Goal: Task Accomplishment & Management: Complete application form

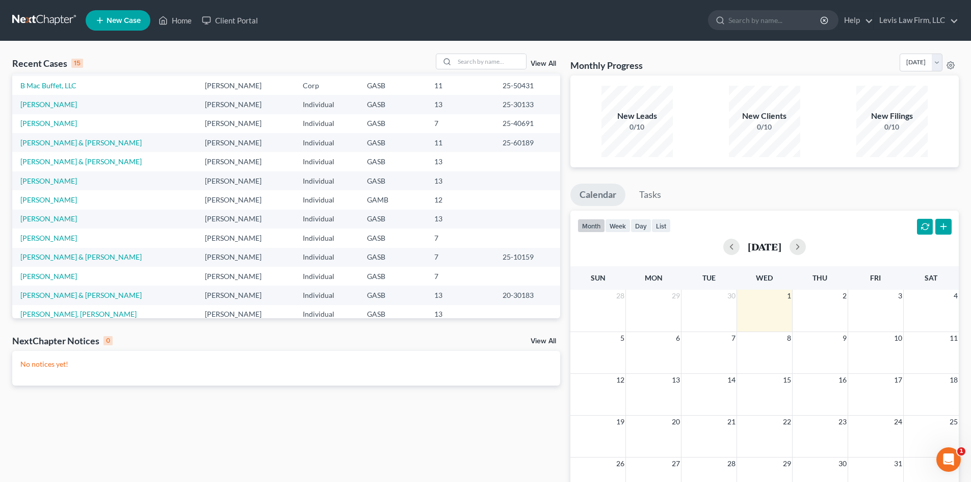
scroll to position [51, 0]
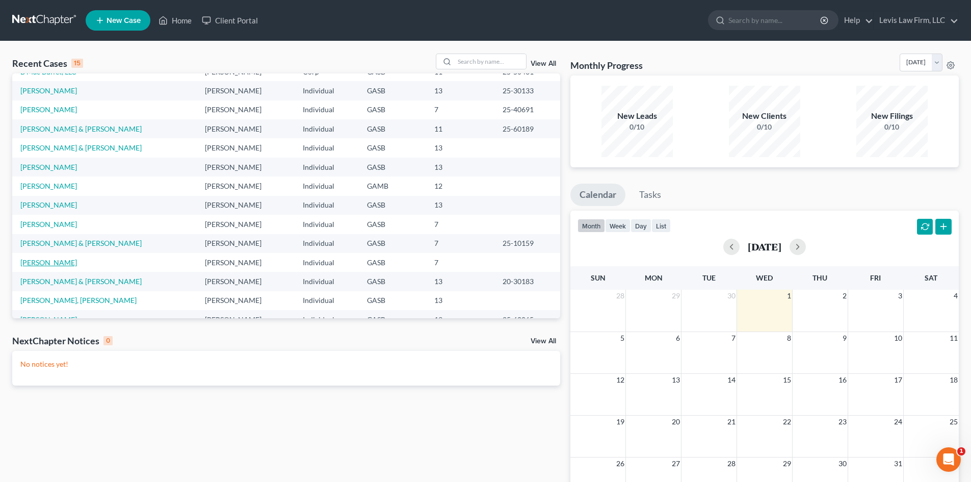
click at [44, 264] on link "[PERSON_NAME]" at bounding box center [48, 262] width 57 height 9
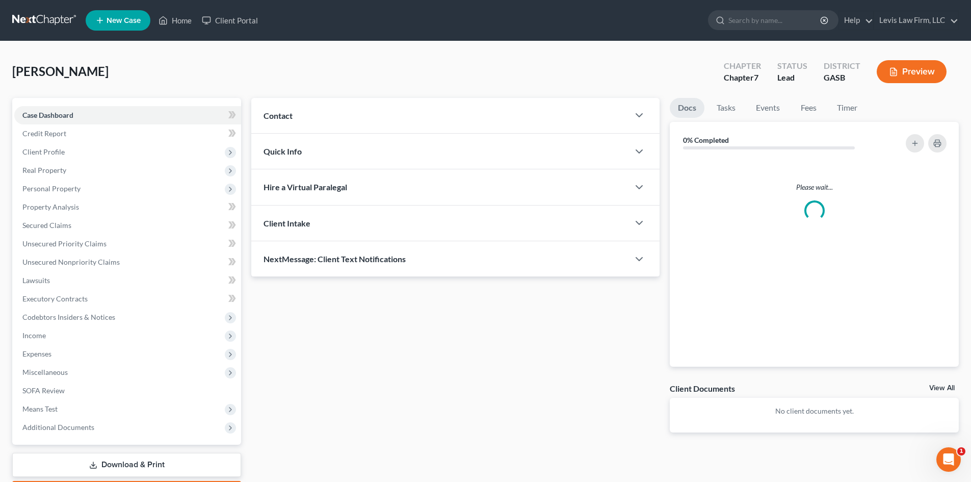
click at [51, 261] on span "Unsecured Nonpriority Claims" at bounding box center [70, 261] width 97 height 9
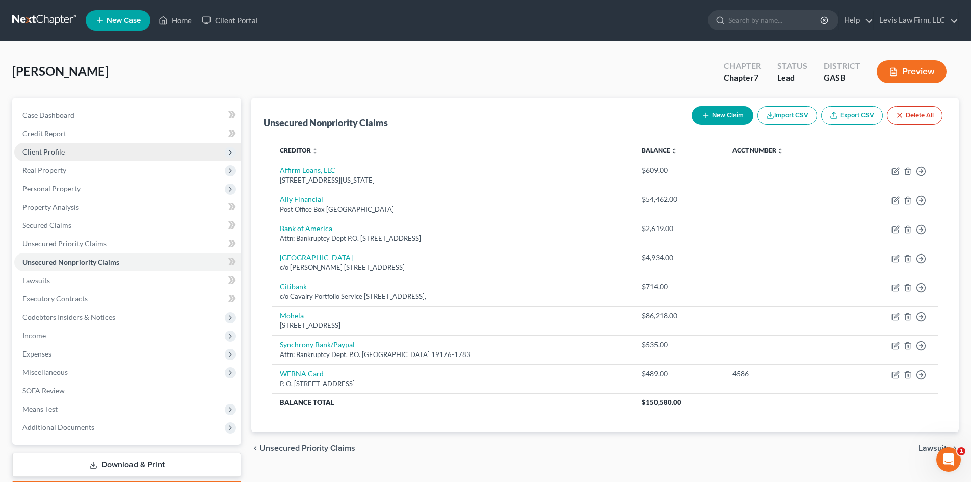
click at [36, 150] on span "Client Profile" at bounding box center [43, 151] width 42 height 9
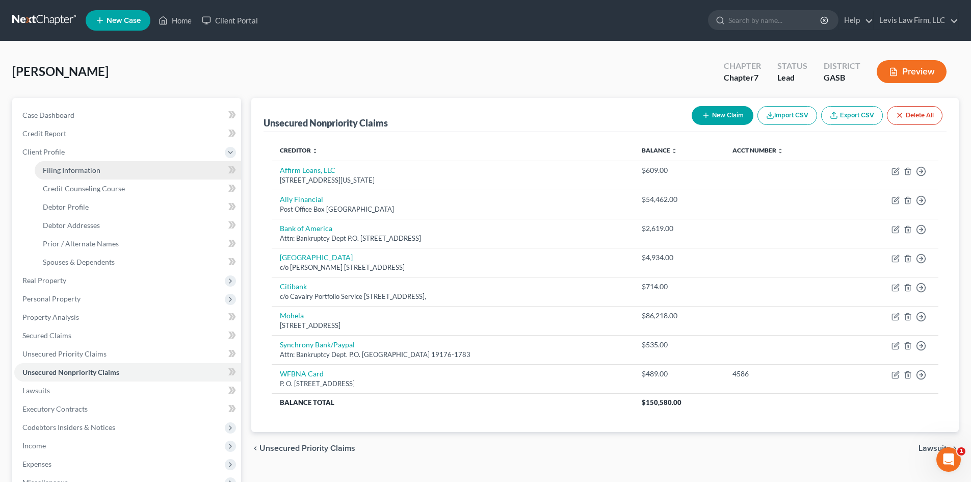
click at [64, 167] on span "Filing Information" at bounding box center [72, 170] width 58 height 9
select select "1"
select select "0"
select select "10"
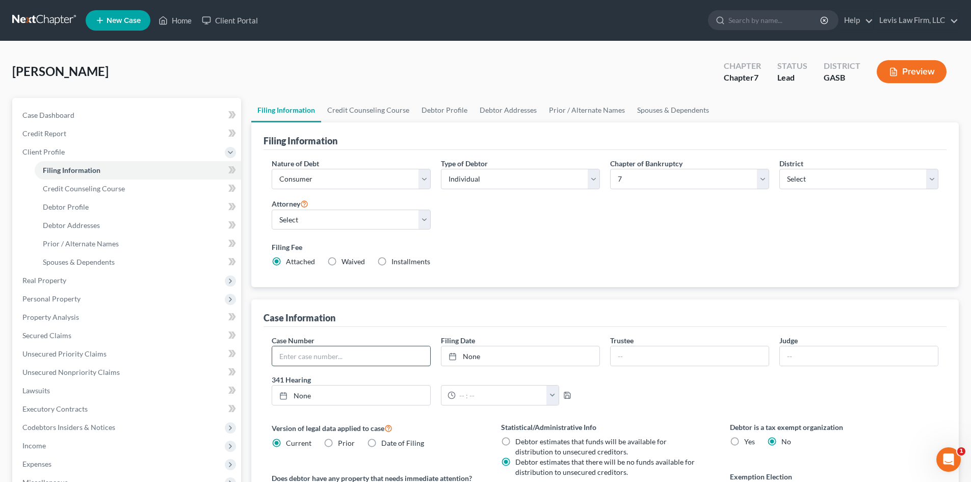
click at [319, 353] on input "text" at bounding box center [351, 355] width 158 height 19
type input "25-60197"
click at [480, 353] on link "None" at bounding box center [520, 355] width 158 height 19
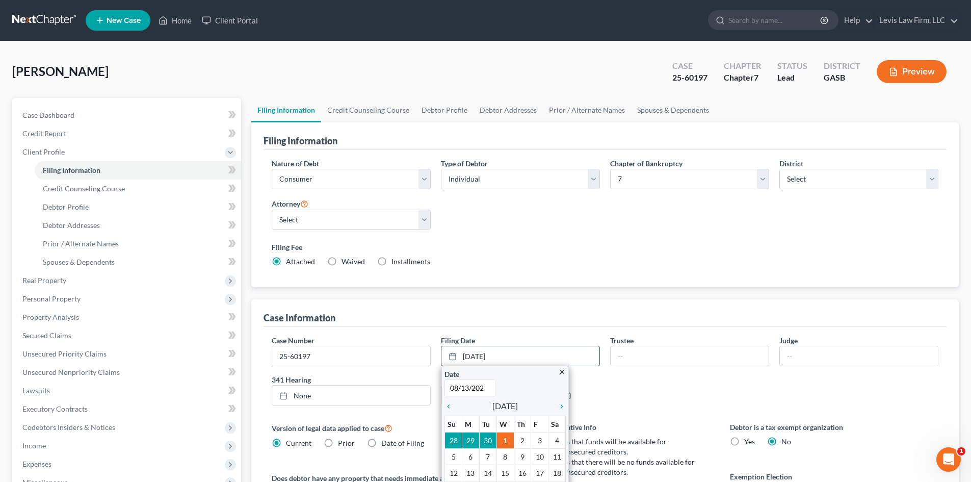
type input "[DATE]"
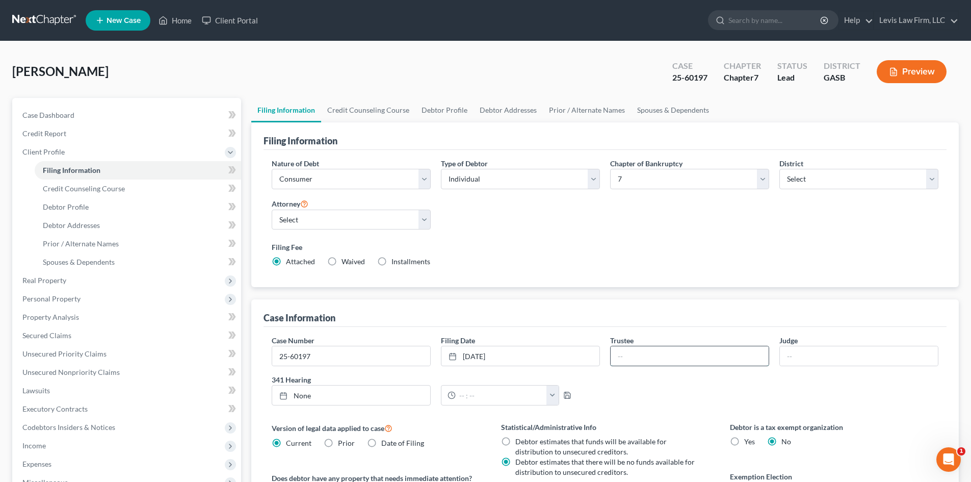
click at [648, 348] on input "text" at bounding box center [689, 355] width 158 height 19
type input "Huon Le"
click at [661, 356] on input "Huon Le" at bounding box center [689, 355] width 158 height 19
drag, startPoint x: 657, startPoint y: 357, endPoint x: 596, endPoint y: 351, distance: 60.9
click at [598, 352] on div "Case Number 25-60197 Filing Date [DATE] close Date [DATE] Time 12:00 AM chevron…" at bounding box center [605, 374] width 677 height 78
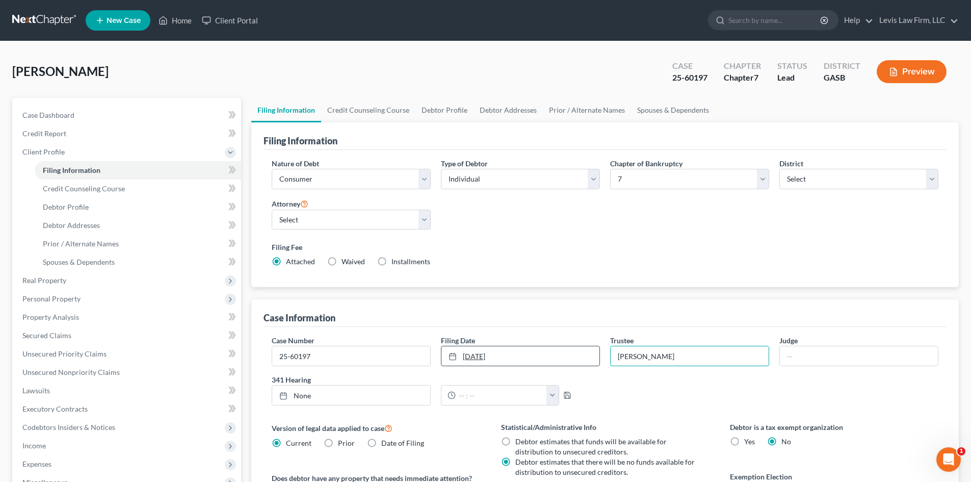
type input "[PERSON_NAME]"
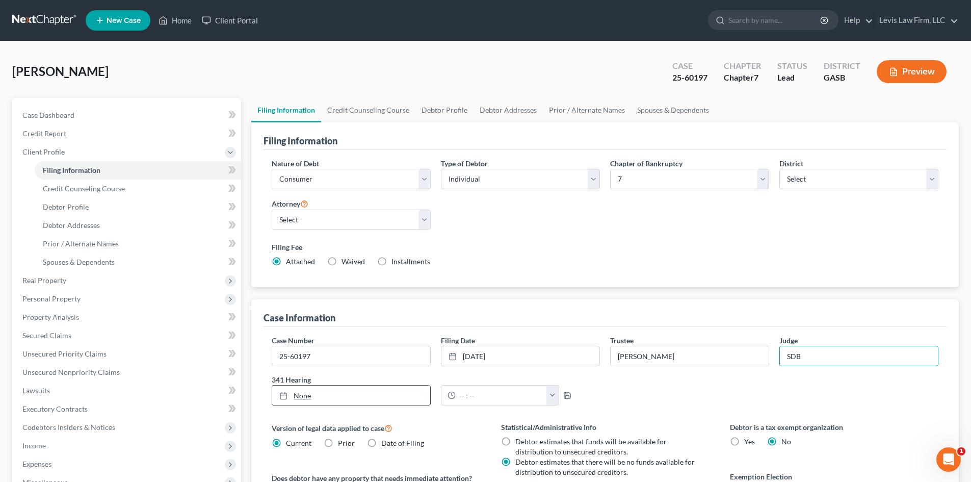
type input "SDB"
click at [319, 395] on link "None" at bounding box center [351, 394] width 158 height 19
type input "[DATE]"
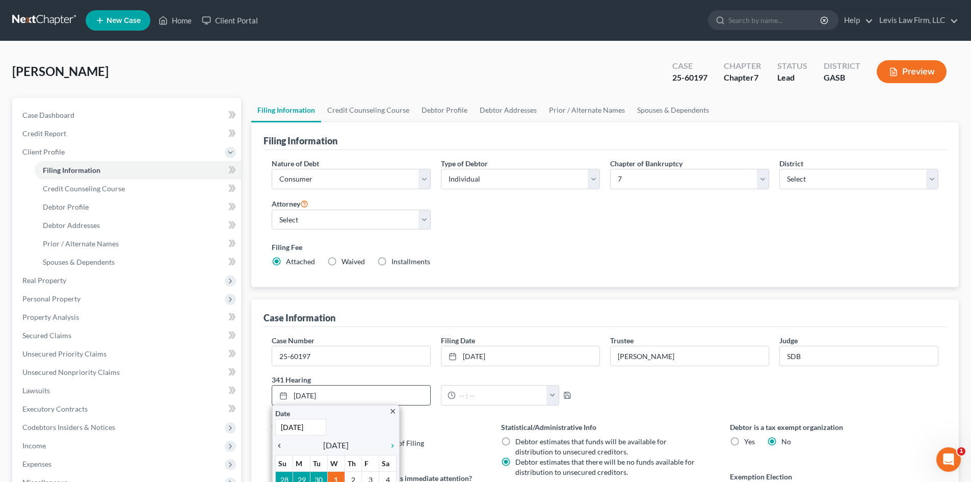
click at [277, 447] on icon "chevron_left" at bounding box center [281, 445] width 13 height 8
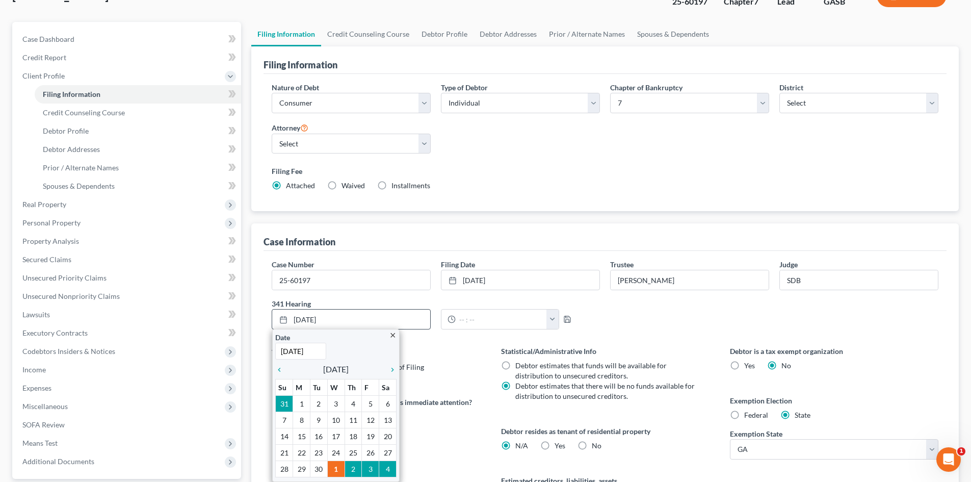
scroll to position [102, 0]
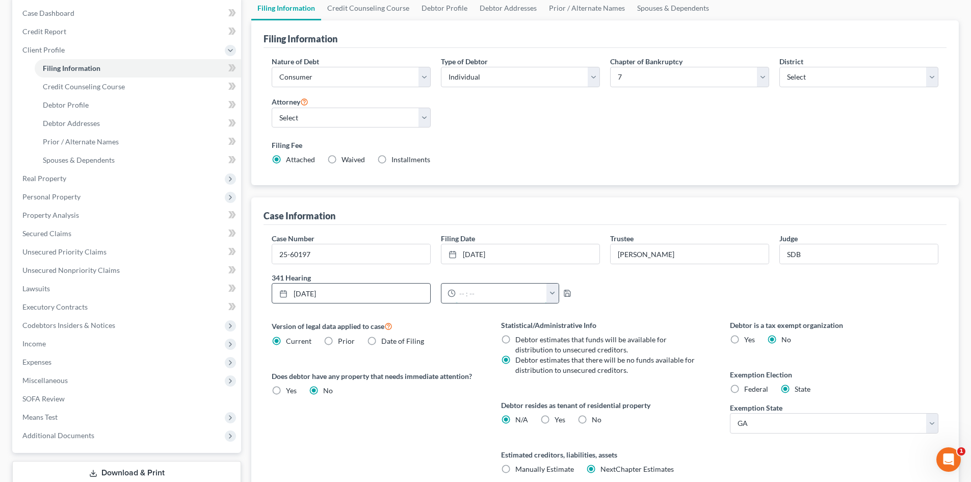
click at [461, 293] on input "text" at bounding box center [501, 292] width 91 height 19
type input "2:00 p.m."
click at [601, 299] on div "2:00 p.m. 12:00am 12:30am 1:00am 1:30am 2:00am 2:30am 3:00am 3:30am 4:00am 4:30…" at bounding box center [520, 293] width 169 height 20
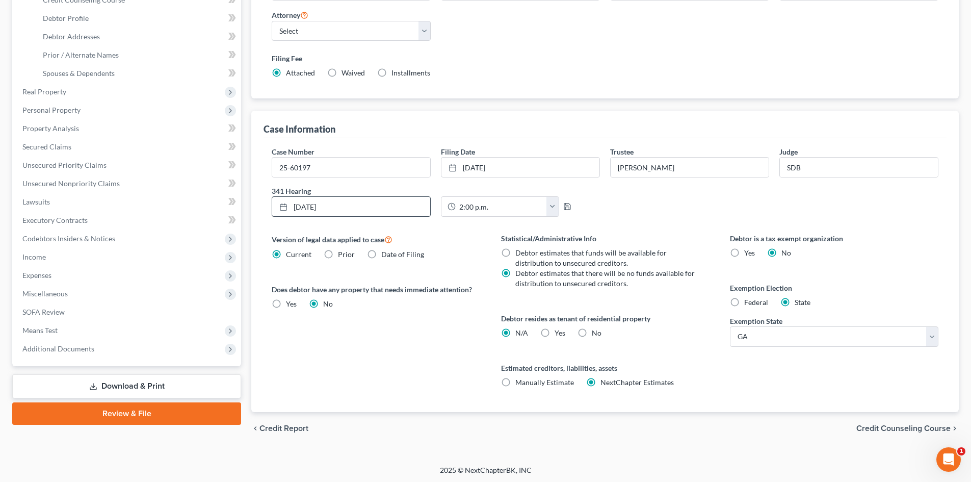
scroll to position [190, 0]
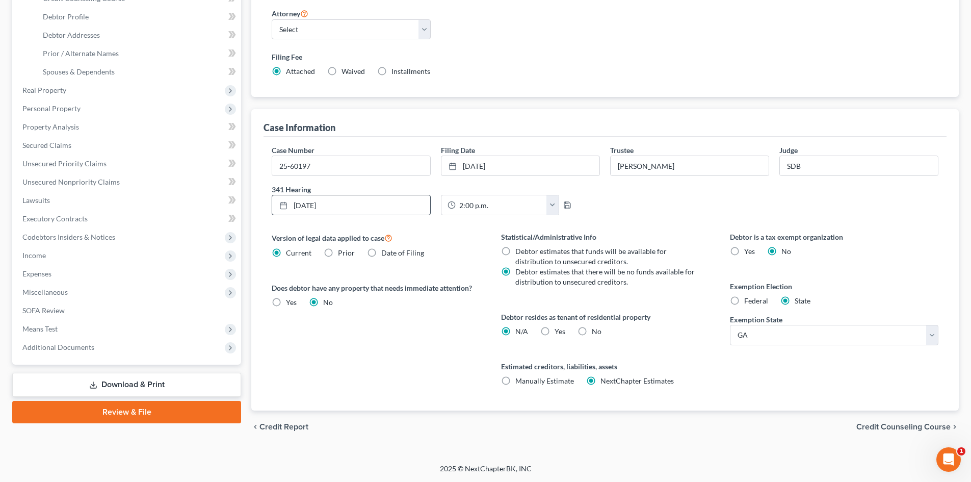
click at [902, 427] on span "Credit Counseling Course" at bounding box center [903, 426] width 94 height 8
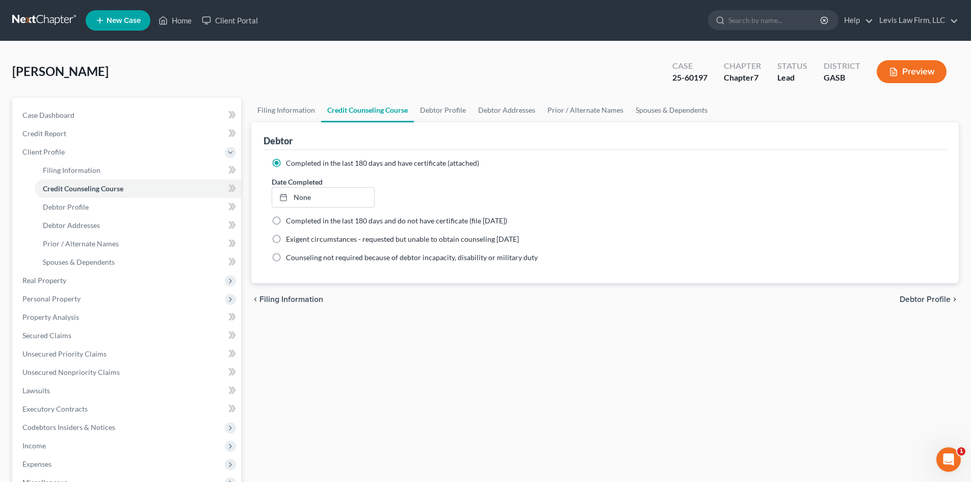
click at [921, 301] on span "Debtor Profile" at bounding box center [924, 299] width 51 height 8
select select "2"
select select "1"
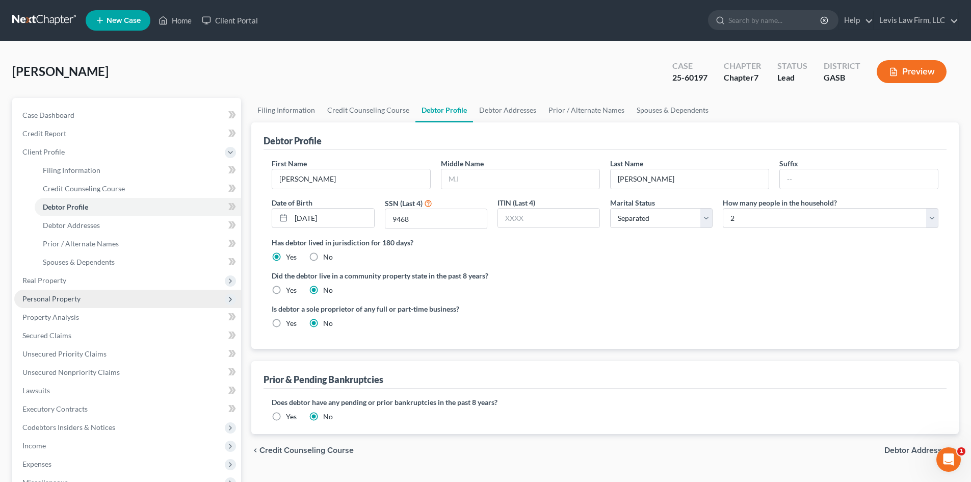
click at [45, 302] on span "Personal Property" at bounding box center [51, 298] width 58 height 9
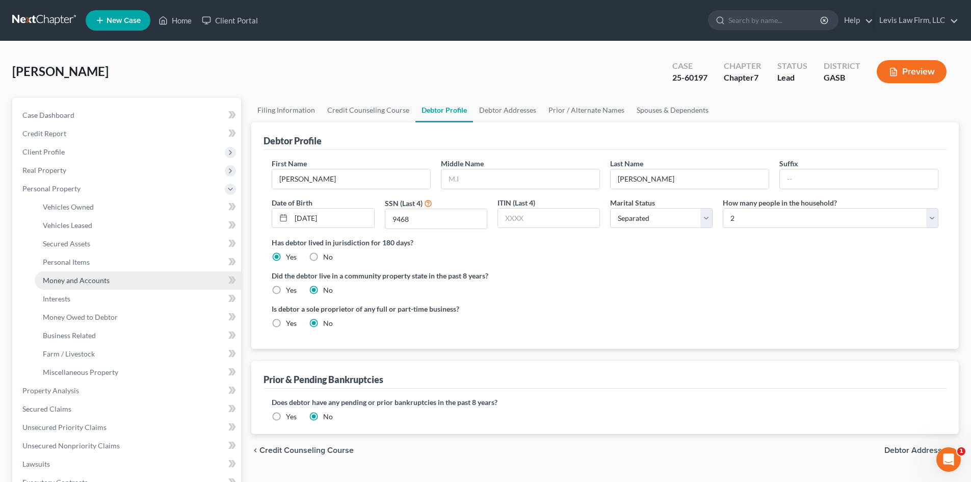
click at [59, 280] on span "Money and Accounts" at bounding box center [76, 280] width 67 height 9
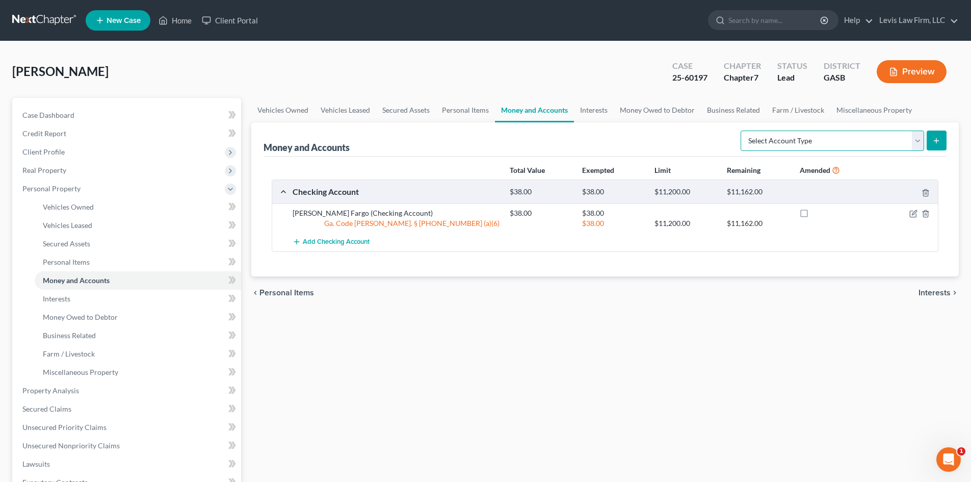
click at [916, 136] on select "Select Account Type Brokerage Cash on Hand Certificates of Deposit Checking Acc…" at bounding box center [831, 140] width 183 height 20
select select "checking"
click at [742, 130] on select "Select Account Type Brokerage Cash on Hand Certificates of Deposit Checking Acc…" at bounding box center [831, 140] width 183 height 20
click at [920, 142] on select "Select Account Type Brokerage Cash on Hand Certificates of Deposit Checking Acc…" at bounding box center [831, 140] width 183 height 20
click at [618, 138] on div "Money and Accounts Select Account Type Brokerage Cash on Hand Certificates of D…" at bounding box center [604, 139] width 683 height 34
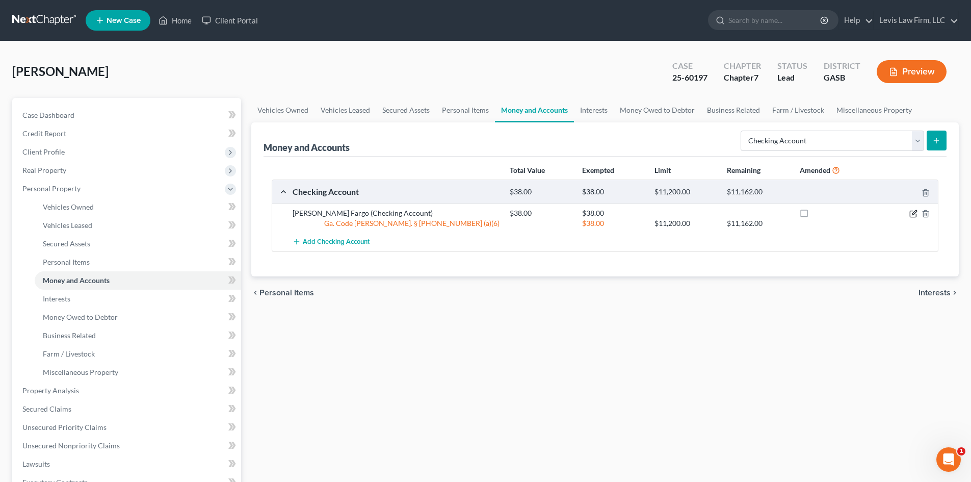
click at [914, 211] on icon "button" at bounding box center [913, 213] width 8 height 8
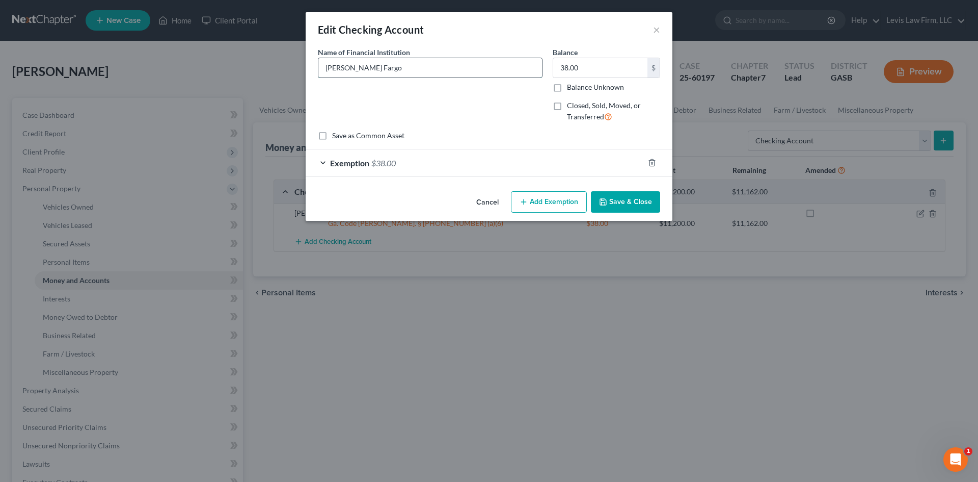
click at [377, 67] on input "[PERSON_NAME] Fargo" at bounding box center [430, 67] width 224 height 19
click at [377, 69] on input "[PERSON_NAME] Fargo" at bounding box center [430, 67] width 224 height 19
type input "[PERSON_NAME] Fargo #5207"
click at [636, 200] on button "Save & Close" at bounding box center [625, 201] width 69 height 21
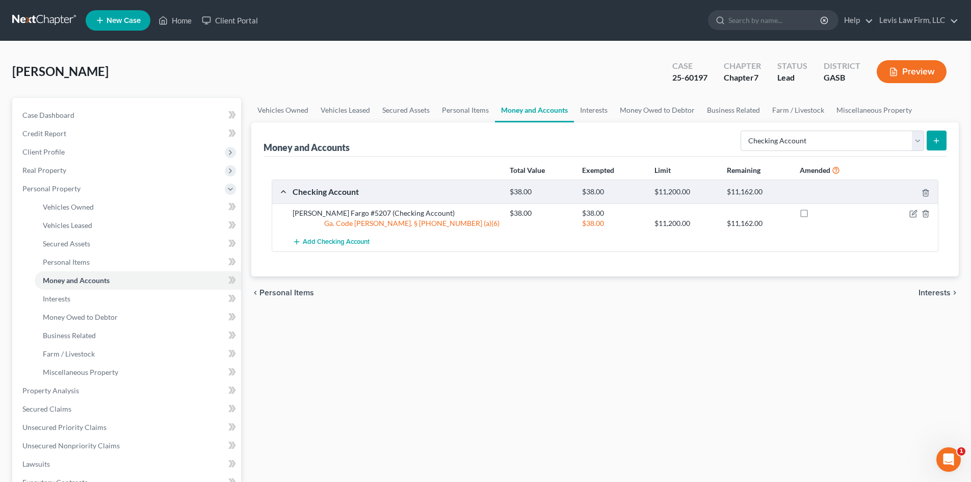
click at [942, 142] on button "submit" at bounding box center [936, 140] width 20 height 20
click at [937, 137] on icon "submit" at bounding box center [936, 141] width 8 height 8
click at [322, 245] on span "Add Checking Account" at bounding box center [336, 242] width 67 height 8
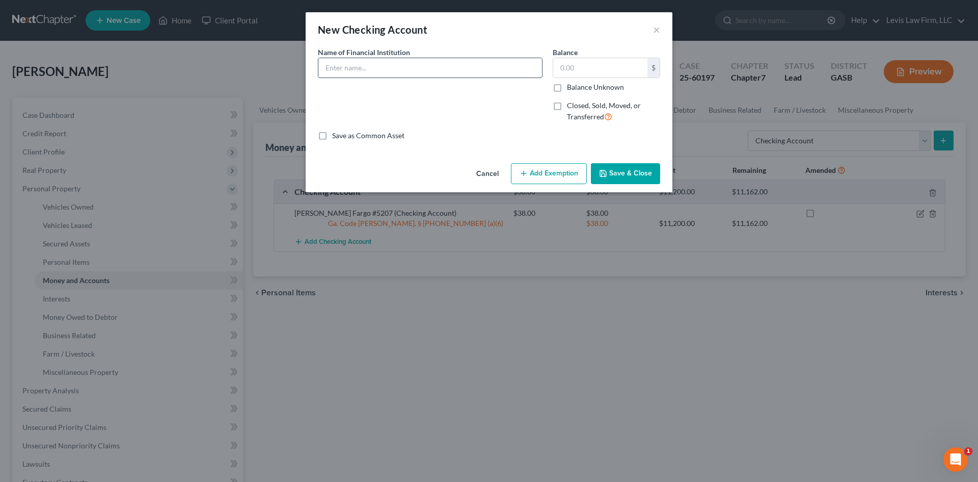
click at [344, 69] on input "text" at bounding box center [430, 67] width 224 height 19
type input "[PERSON_NAME] Fargo #3473"
click at [571, 64] on input "text" at bounding box center [600, 67] width 94 height 19
click at [593, 71] on input "text" at bounding box center [600, 67] width 94 height 19
type input "100.00"
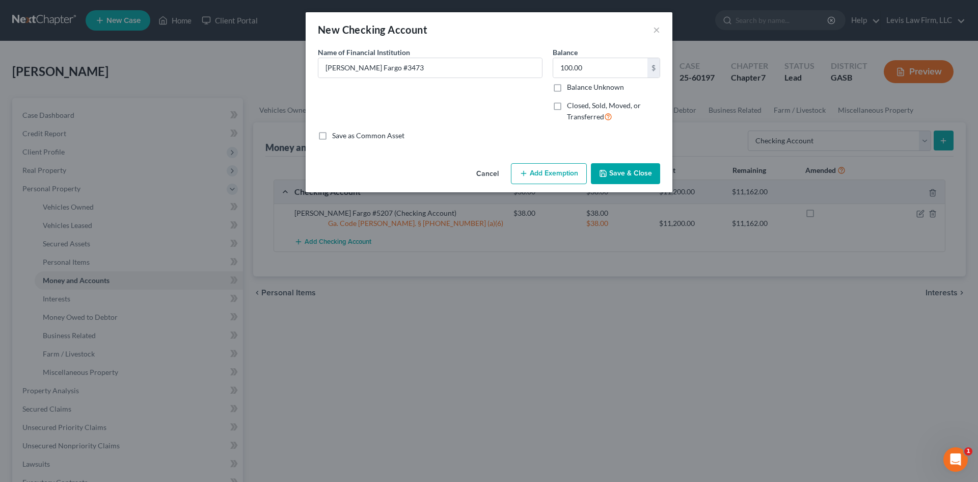
click at [544, 171] on button "Add Exemption" at bounding box center [549, 173] width 76 height 21
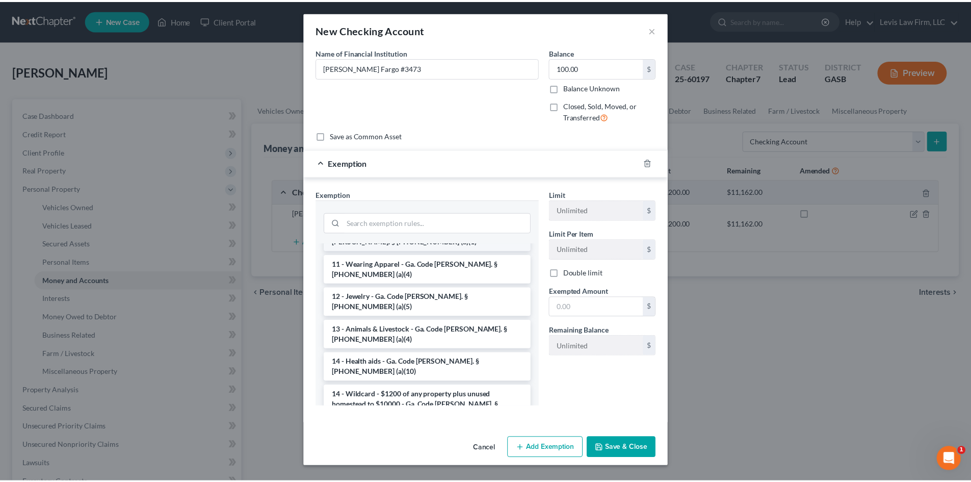
scroll to position [102, 0]
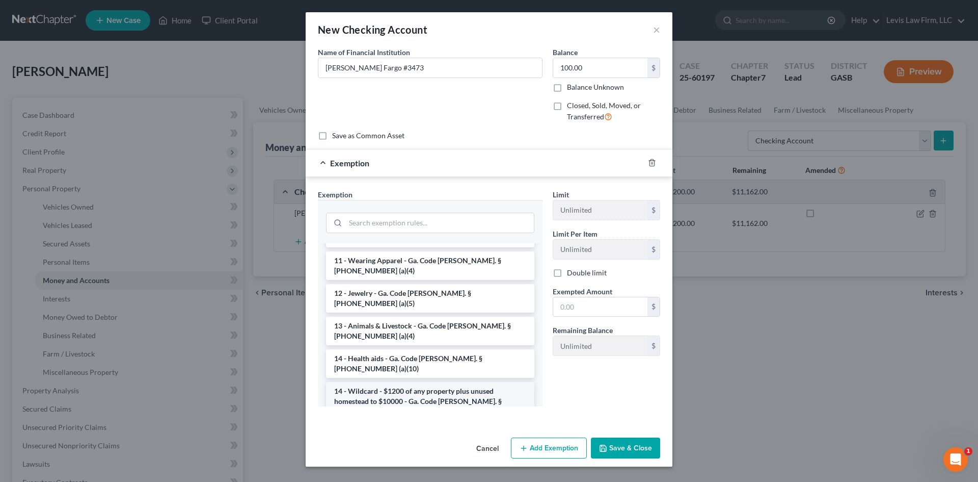
click at [389, 382] on li "14 - Wildcard - $1200 of any property plus unused homestead to $10000 - Ga. Cod…" at bounding box center [430, 401] width 208 height 39
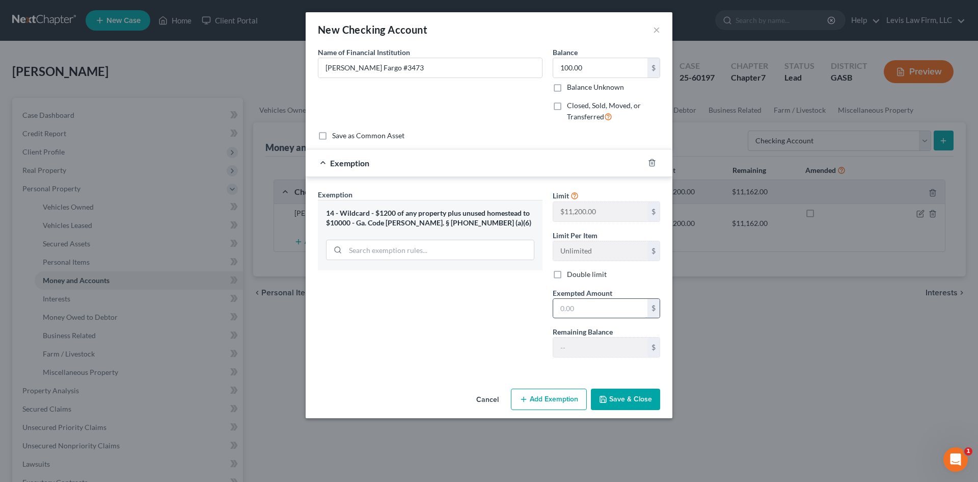
click at [590, 309] on input "text" at bounding box center [600, 308] width 94 height 19
type input "100.00"
click at [613, 396] on button "Save & Close" at bounding box center [625, 398] width 69 height 21
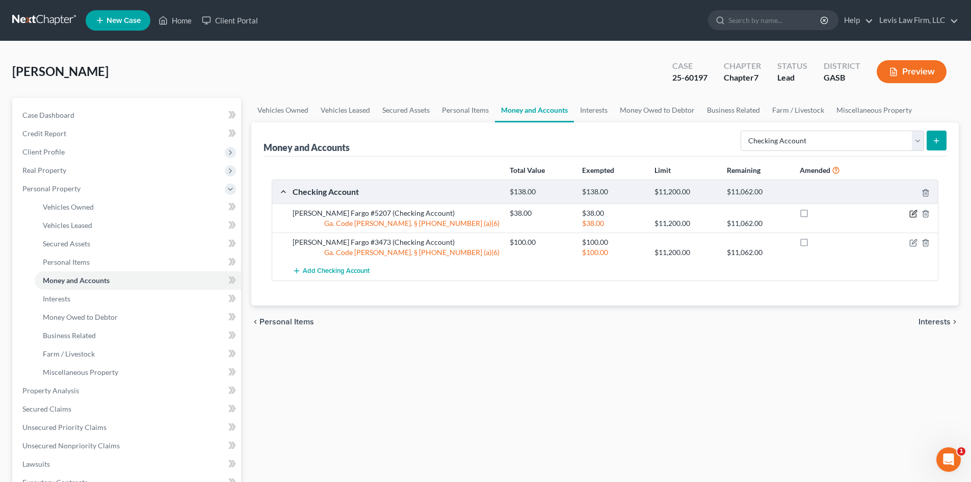
click at [913, 214] on icon "button" at bounding box center [913, 213] width 8 height 8
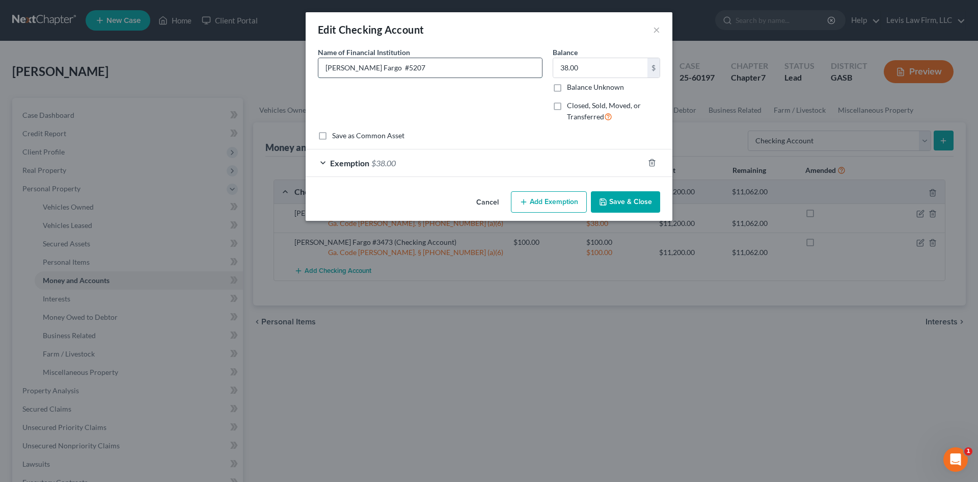
click at [412, 68] on input "[PERSON_NAME] Fargo #5207" at bounding box center [430, 67] width 224 height 19
type input "[PERSON_NAME] Fargo #5207 (Joint Account)"
click at [634, 204] on button "Save & Close" at bounding box center [625, 201] width 69 height 21
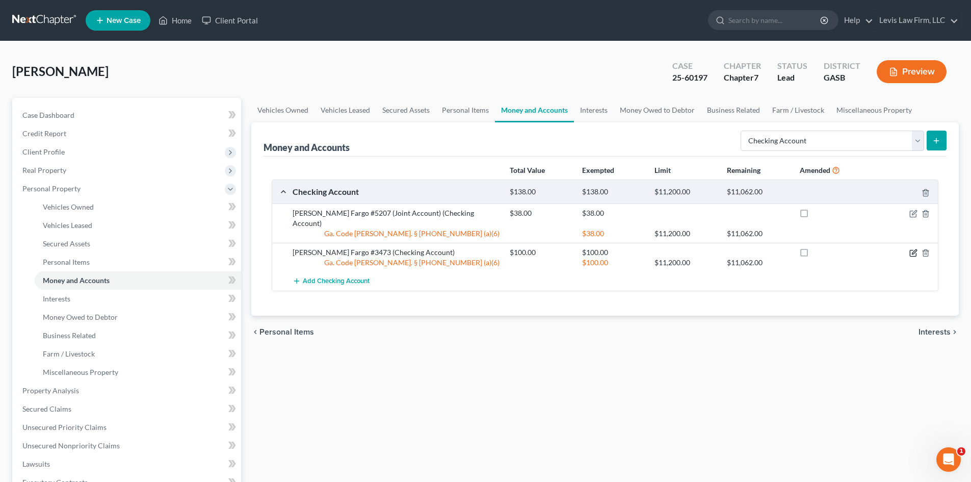
click at [911, 249] on icon "button" at bounding box center [913, 253] width 8 height 8
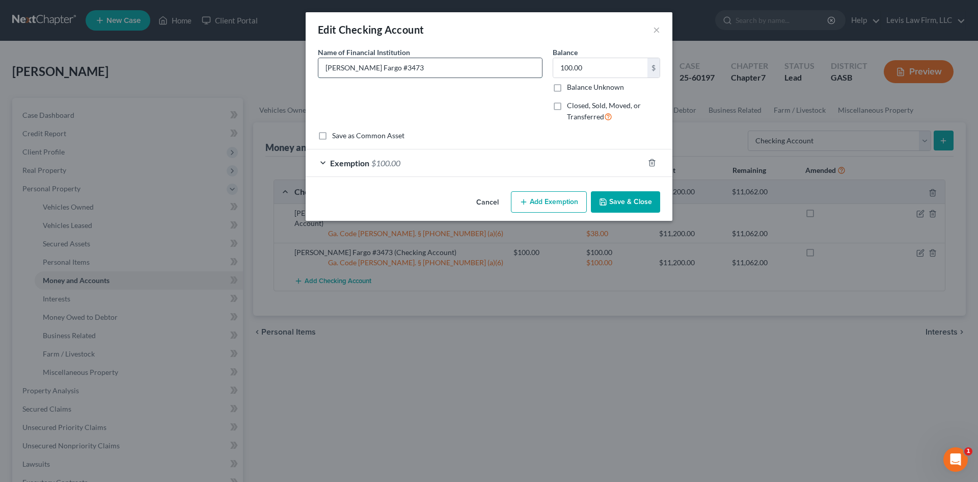
click at [422, 64] on input "[PERSON_NAME] Fargo #3473" at bounding box center [430, 67] width 224 height 19
type input "[PERSON_NAME] Fargo #3473 (Joint Account)"
click at [624, 202] on button "Save & Close" at bounding box center [625, 201] width 69 height 21
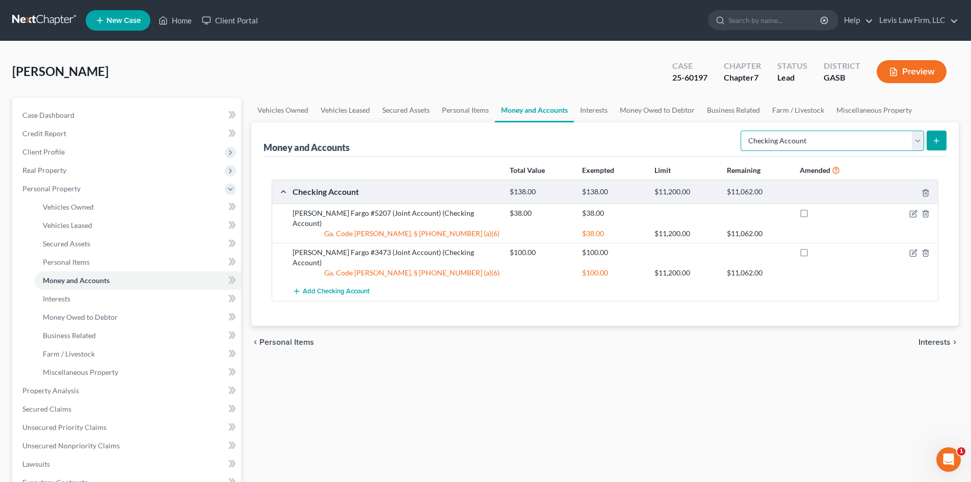
click at [920, 141] on select "Select Account Type Brokerage Cash on Hand Certificates of Deposit Checking Acc…" at bounding box center [831, 140] width 183 height 20
select select "other"
click at [742, 130] on select "Select Account Type Brokerage Cash on Hand Certificates of Deposit Checking Acc…" at bounding box center [831, 140] width 183 height 20
click at [931, 141] on button "submit" at bounding box center [936, 140] width 20 height 20
click at [934, 140] on icon "submit" at bounding box center [936, 141] width 8 height 8
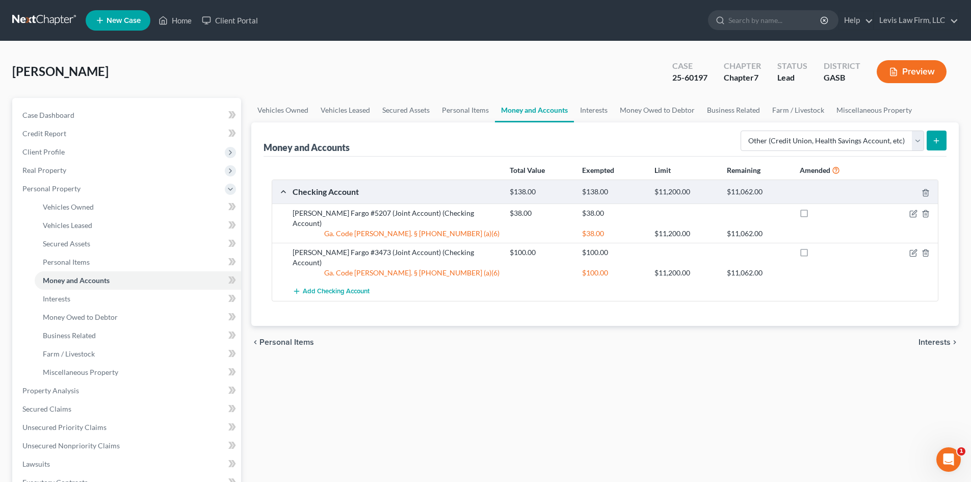
click at [934, 140] on icon "submit" at bounding box center [936, 141] width 8 height 8
drag, startPoint x: 39, startPoint y: 185, endPoint x: 47, endPoint y: 183, distance: 8.3
click at [39, 185] on span "Personal Property" at bounding box center [51, 188] width 58 height 9
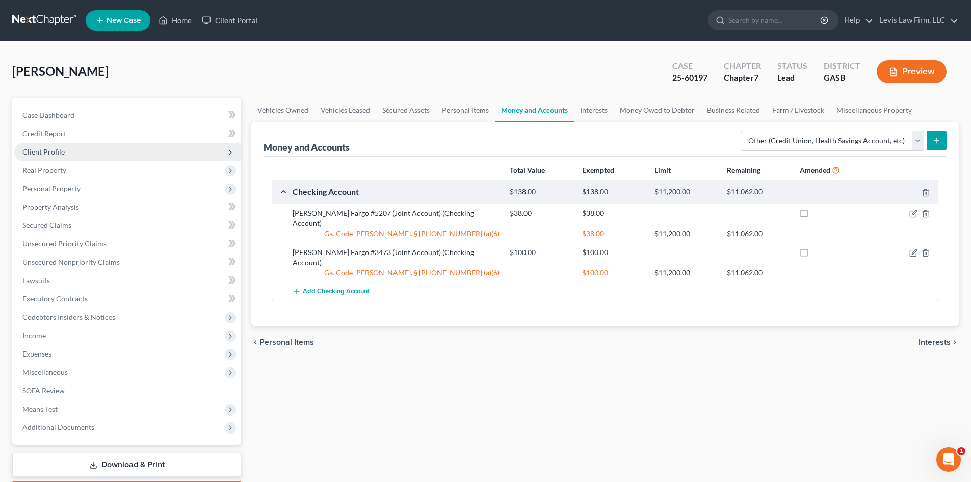
drag, startPoint x: 33, startPoint y: 164, endPoint x: 45, endPoint y: 160, distance: 12.7
click at [33, 164] on span "Real Property" at bounding box center [127, 170] width 227 height 18
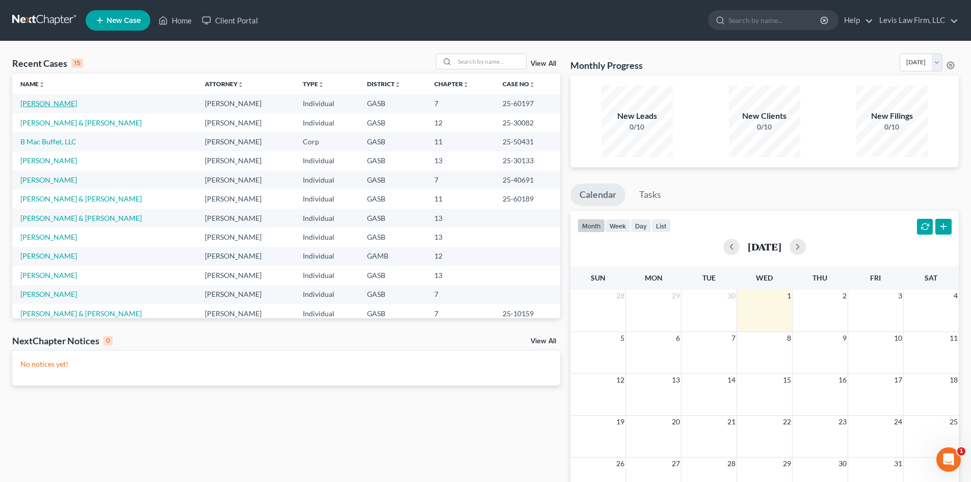
click at [40, 106] on link "Fedrick, Audrey" at bounding box center [48, 103] width 57 height 9
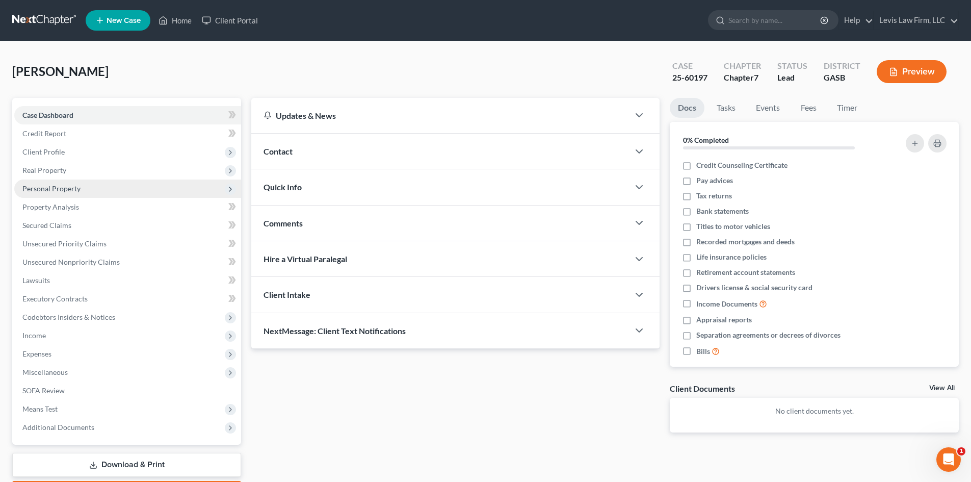
click at [43, 186] on span "Personal Property" at bounding box center [51, 188] width 58 height 9
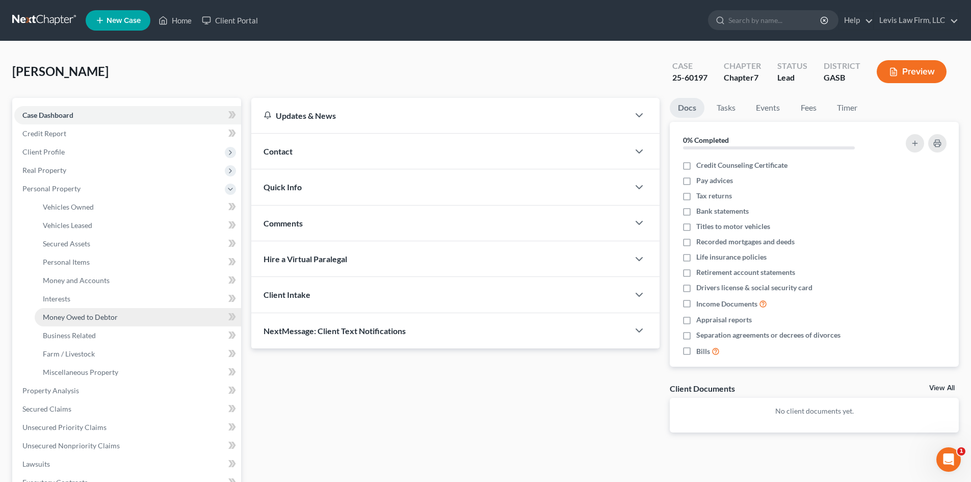
click at [67, 315] on span "Money Owed to Debtor" at bounding box center [80, 316] width 75 height 9
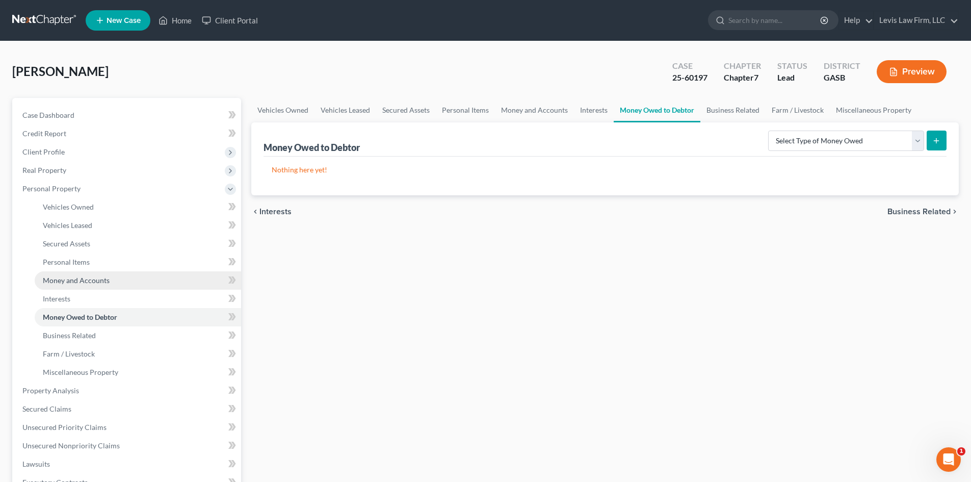
click at [60, 280] on span "Money and Accounts" at bounding box center [76, 280] width 67 height 9
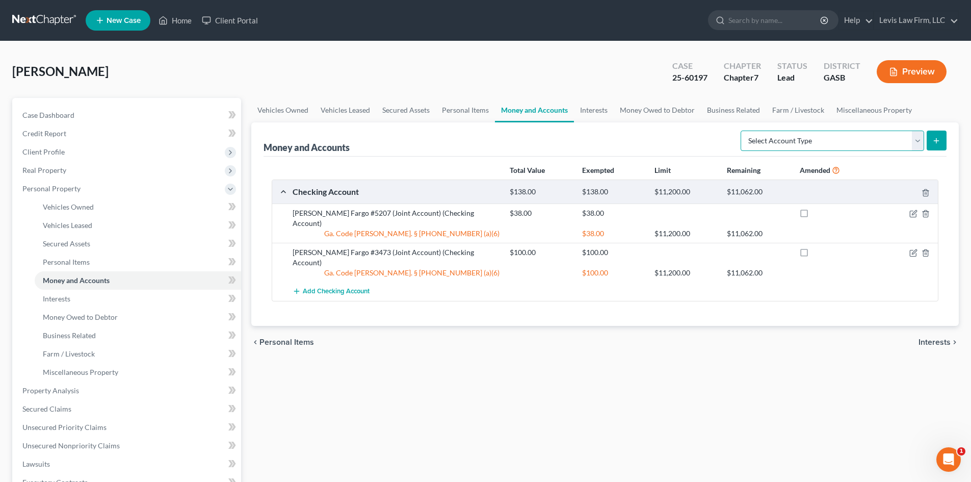
click at [917, 141] on select "Select Account Type Brokerage Cash on Hand Certificates of Deposit Checking Acc…" at bounding box center [831, 140] width 183 height 20
select select "other"
click at [742, 130] on select "Select Account Type Brokerage Cash on Hand Certificates of Deposit Checking Acc…" at bounding box center [831, 140] width 183 height 20
click at [941, 140] on button "submit" at bounding box center [936, 140] width 20 height 20
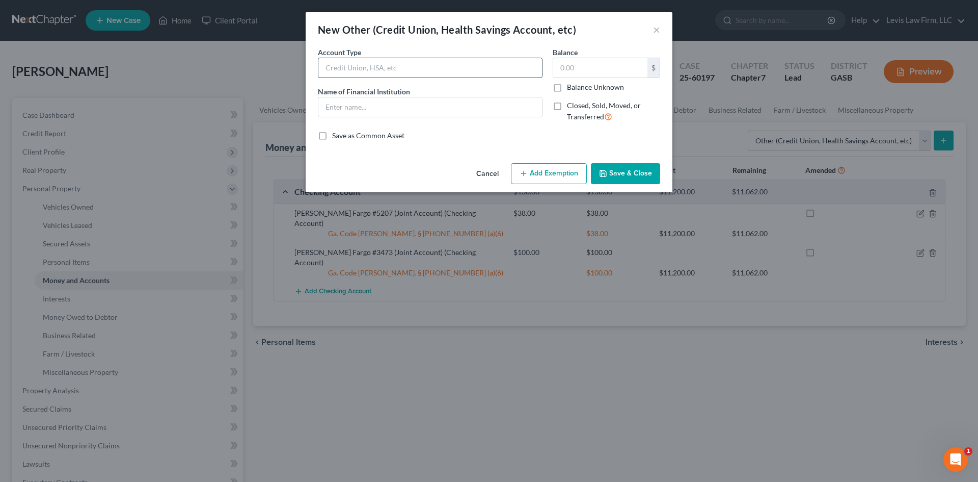
click at [346, 68] on input "text" at bounding box center [430, 67] width 224 height 19
type input "Cash App Account"
click at [333, 110] on input "text" at bounding box center [430, 106] width 224 height 19
click at [408, 106] on input "Cash App Account" at bounding box center [430, 106] width 224 height 19
type input "Cash App Account"
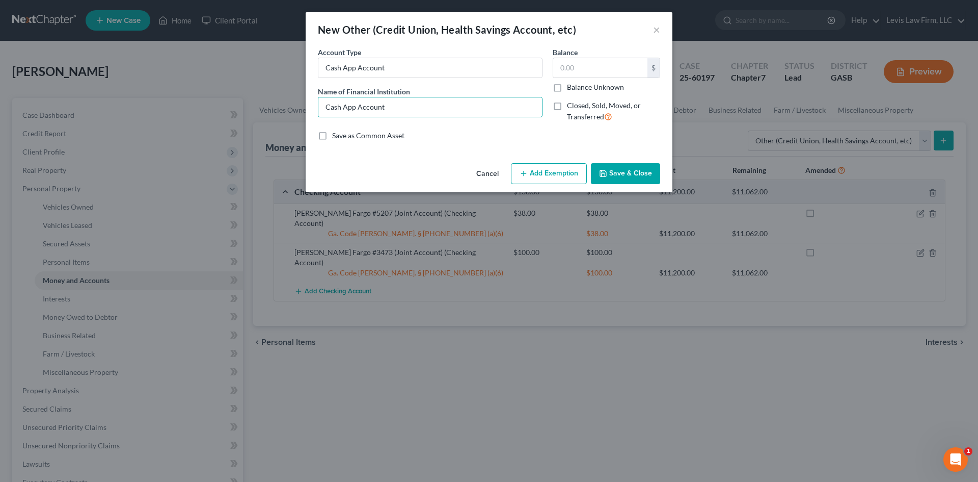
click at [567, 104] on label "Closed, Sold, Moved, or Transferred" at bounding box center [613, 111] width 93 height 22
click at [571, 104] on input "Closed, Sold, Moved, or Transferred" at bounding box center [574, 103] width 7 height 7
checkbox input "true"
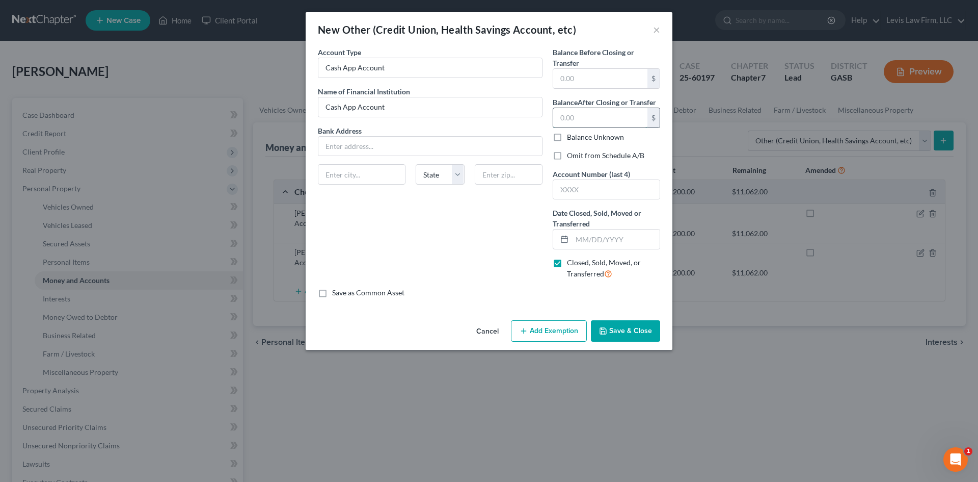
click at [582, 115] on input "text" at bounding box center [600, 117] width 94 height 19
type input "0.00"
click at [584, 238] on input "text" at bounding box center [616, 238] width 88 height 19
type input "04/27/2025"
click at [612, 333] on button "Save & Close" at bounding box center [625, 330] width 69 height 21
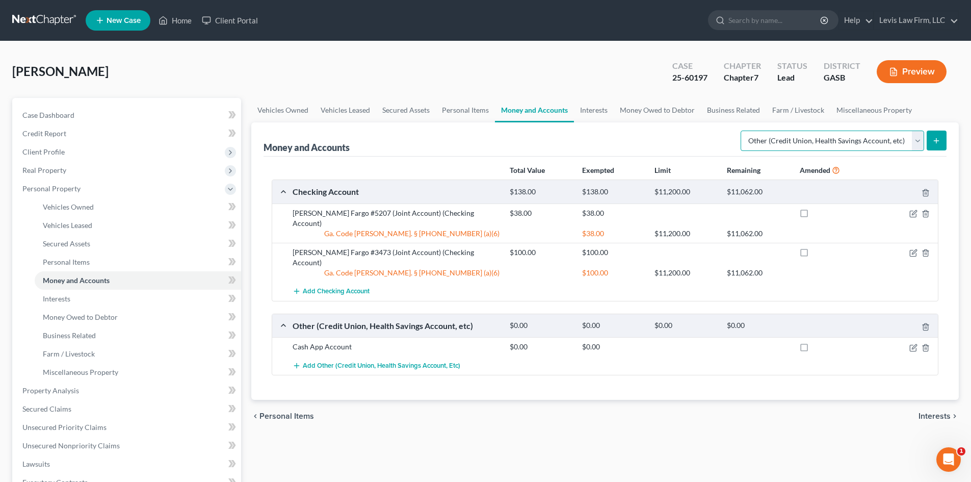
click at [917, 135] on select "Select Account Type Brokerage Cash on Hand Certificates of Deposit Checking Acc…" at bounding box center [831, 140] width 183 height 20
select select "checking"
click at [742, 130] on select "Select Account Type Brokerage Cash on Hand Certificates of Deposit Checking Acc…" at bounding box center [831, 140] width 183 height 20
click at [936, 140] on line "submit" at bounding box center [936, 140] width 0 height 5
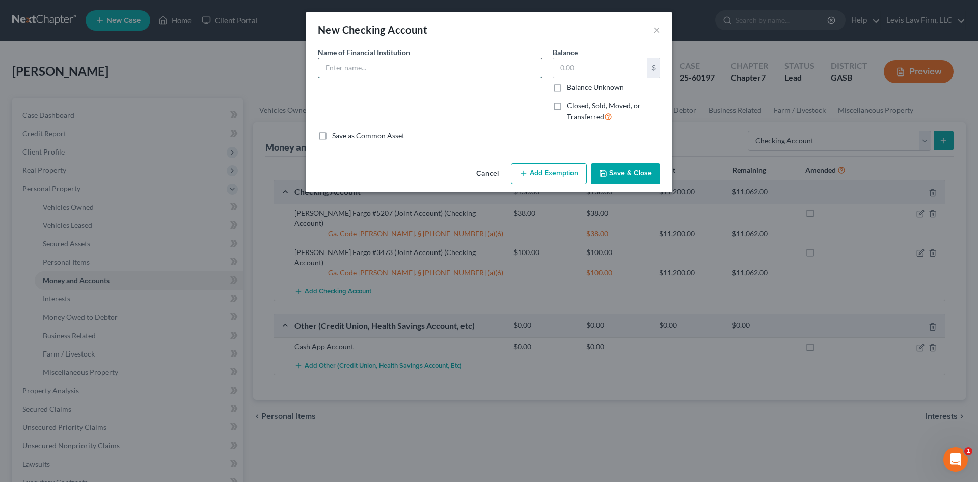
click at [350, 66] on input "text" at bounding box center [430, 67] width 224 height 19
type input "Apple Cash"
type input "0.00"
click at [637, 173] on button "Save & Close" at bounding box center [625, 173] width 69 height 21
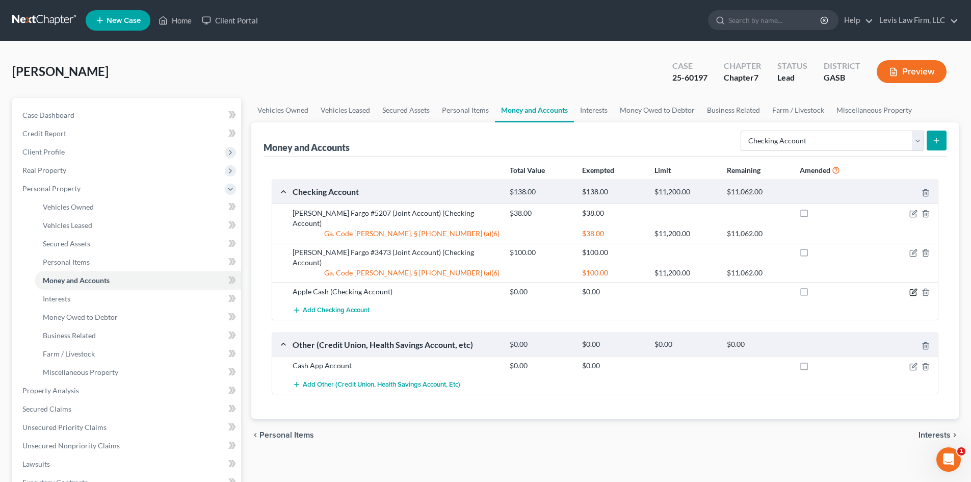
click at [915, 288] on icon "button" at bounding box center [913, 292] width 8 height 8
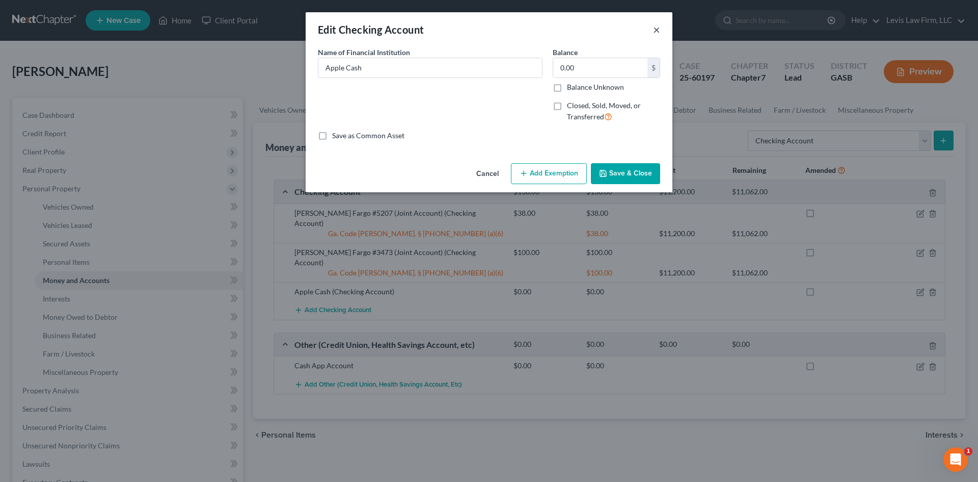
click at [656, 26] on button "×" at bounding box center [656, 29] width 7 height 12
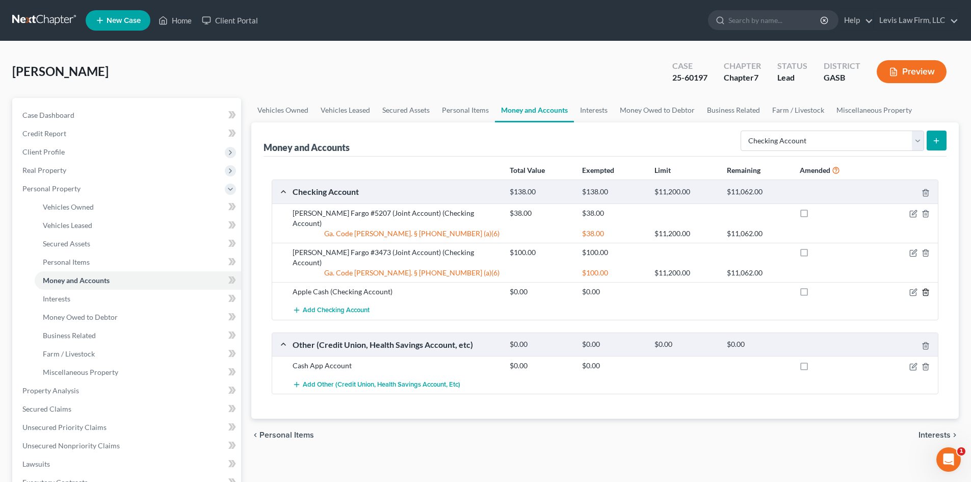
click at [923, 288] on icon "button" at bounding box center [925, 292] width 8 height 8
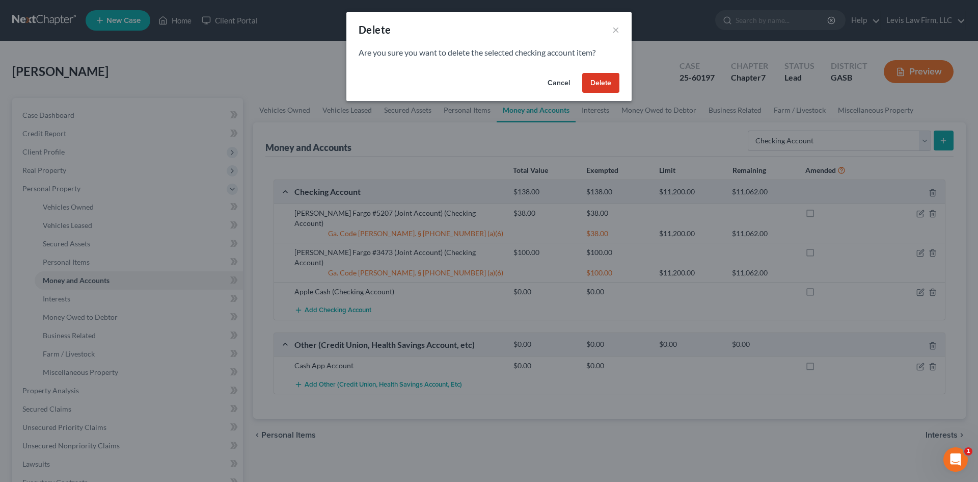
click at [601, 83] on button "Delete" at bounding box center [600, 83] width 37 height 20
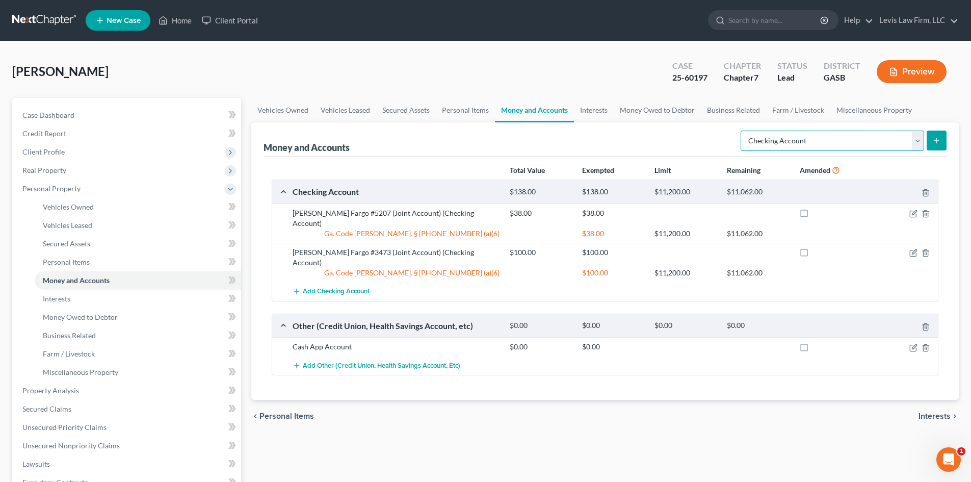
drag, startPoint x: 916, startPoint y: 141, endPoint x: 907, endPoint y: 145, distance: 9.8
click at [916, 141] on select "Select Account Type Brokerage Cash on Hand Certificates of Deposit Checking Acc…" at bounding box center [831, 140] width 183 height 20
select select "other"
click at [742, 130] on select "Select Account Type Brokerage Cash on Hand Certificates of Deposit Checking Acc…" at bounding box center [831, 140] width 183 height 20
click at [936, 142] on line "submit" at bounding box center [936, 140] width 0 height 5
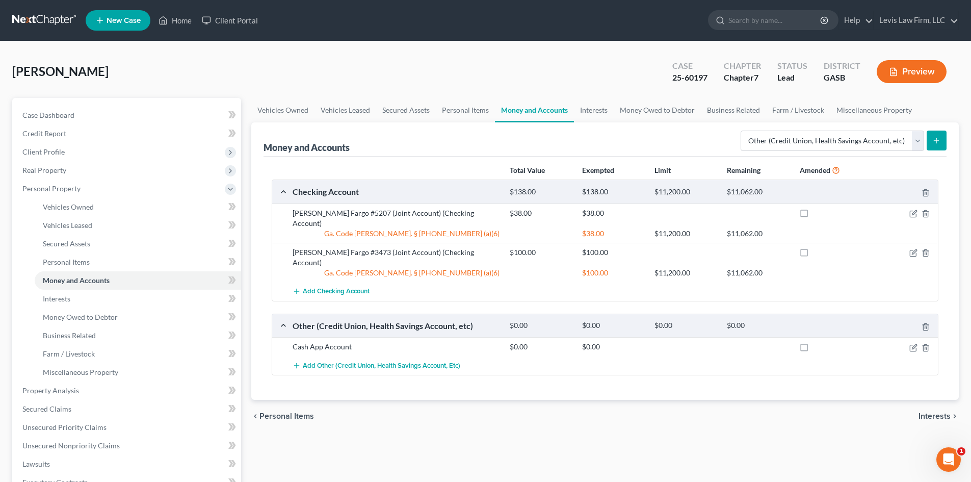
click at [928, 138] on button "submit" at bounding box center [936, 140] width 20 height 20
click at [934, 139] on icon "submit" at bounding box center [936, 141] width 8 height 8
click at [78, 361] on link "Farm / Livestock" at bounding box center [138, 353] width 206 height 18
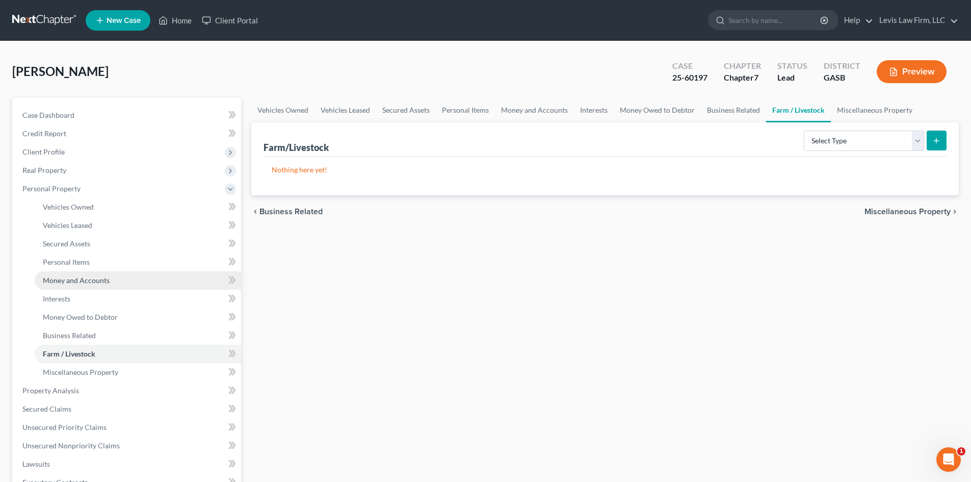
click at [81, 281] on span "Money and Accounts" at bounding box center [76, 280] width 67 height 9
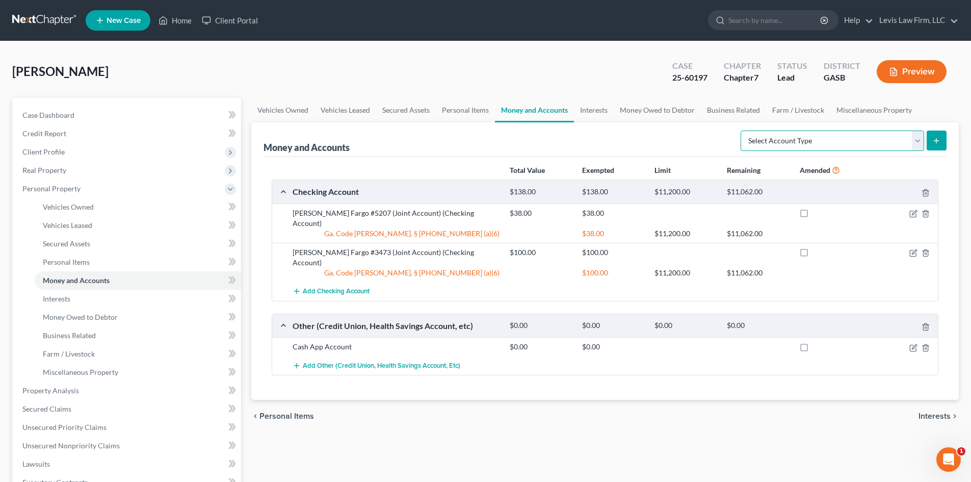
click at [920, 139] on select "Select Account Type Brokerage Cash on Hand Certificates of Deposit Checking Acc…" at bounding box center [831, 140] width 183 height 20
select select "other"
click at [742, 130] on select "Select Account Type Brokerage Cash on Hand Certificates of Deposit Checking Acc…" at bounding box center [831, 140] width 183 height 20
click at [935, 139] on icon "submit" at bounding box center [936, 141] width 8 height 8
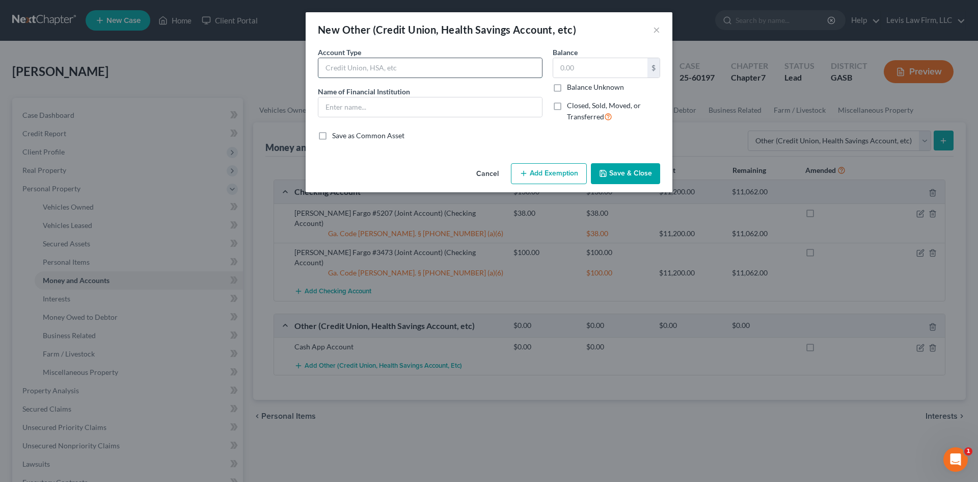
click at [337, 62] on input "text" at bounding box center [430, 67] width 224 height 19
type input "Apple Cash Account"
click at [597, 70] on input "text" at bounding box center [600, 67] width 94 height 19
type input "0.00"
drag, startPoint x: 358, startPoint y: 103, endPoint x: 358, endPoint y: 98, distance: 5.6
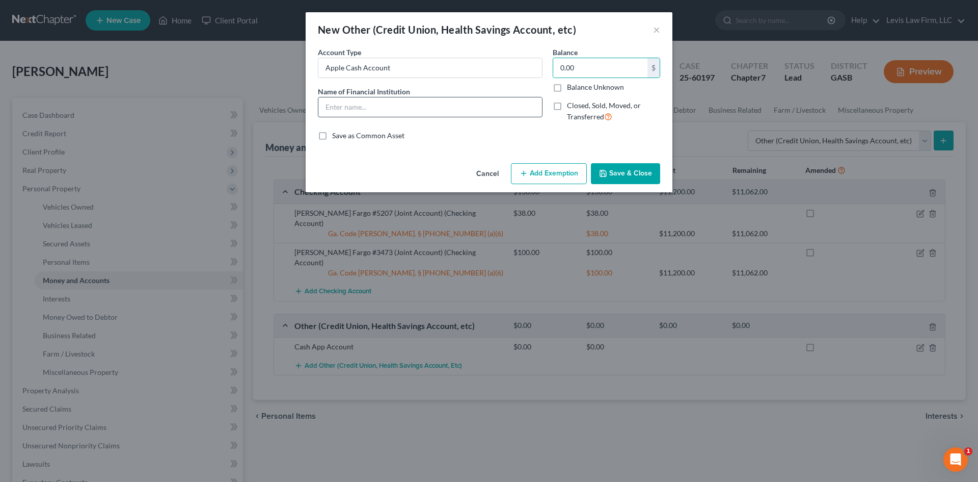
click at [358, 103] on input "text" at bounding box center [430, 106] width 224 height 19
type input "Apple Cash"
click at [625, 177] on button "Save & Close" at bounding box center [625, 173] width 69 height 21
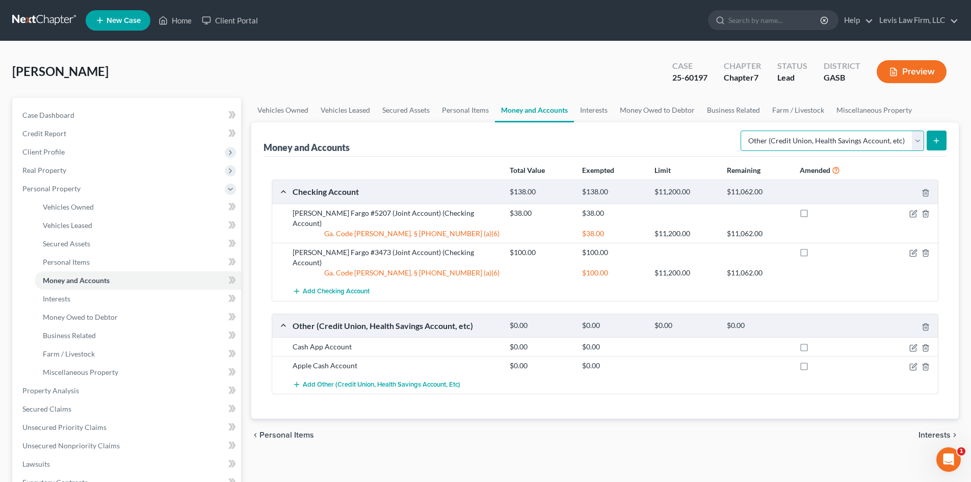
click at [916, 141] on select "Select Account Type Brokerage Cash on Hand Certificates of Deposit Checking Acc…" at bounding box center [831, 140] width 183 height 20
click at [678, 136] on div "Money and Accounts Select Account Type Brokerage Cash on Hand Certificates of D…" at bounding box center [604, 139] width 683 height 34
click at [65, 300] on span "Interests" at bounding box center [57, 298] width 28 height 9
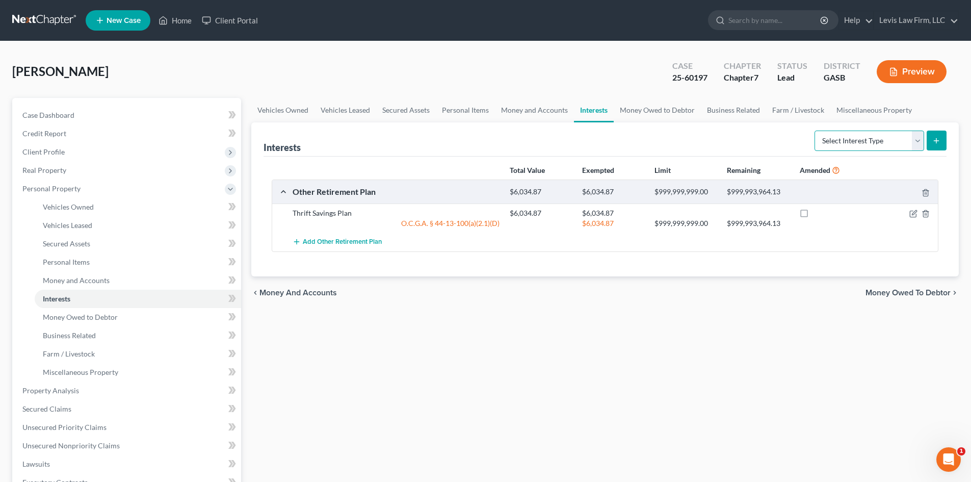
click at [913, 144] on select "Select Interest Type 401K Annuity Bond Education IRA Government Bond Government…" at bounding box center [869, 140] width 110 height 20
select select "stock"
click at [815, 130] on select "Select Interest Type 401K Annuity Bond Education IRA Government Bond Government…" at bounding box center [869, 140] width 110 height 20
click at [938, 142] on icon "submit" at bounding box center [936, 141] width 8 height 8
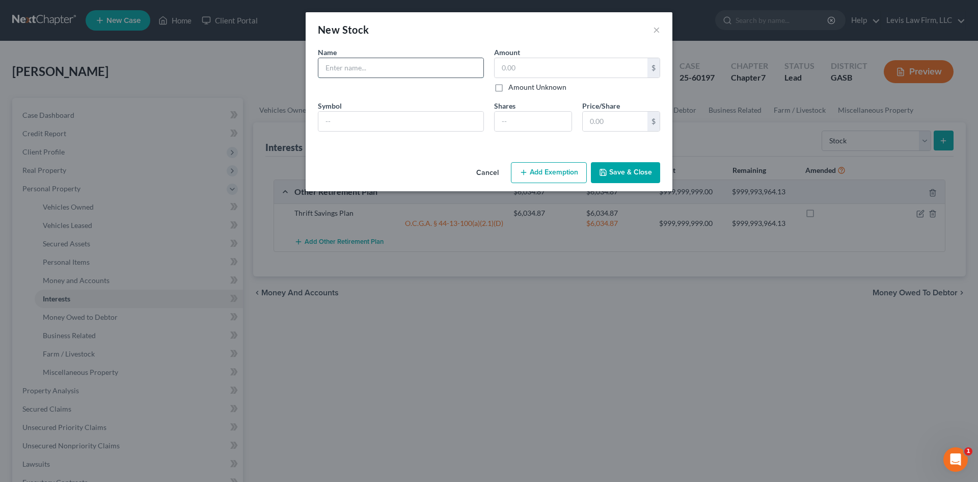
click at [341, 69] on input "text" at bounding box center [400, 67] width 165 height 19
type input "Apple"
click at [515, 71] on input "text" at bounding box center [571, 67] width 153 height 19
type input "13.89"
click at [352, 122] on input "text" at bounding box center [400, 121] width 165 height 19
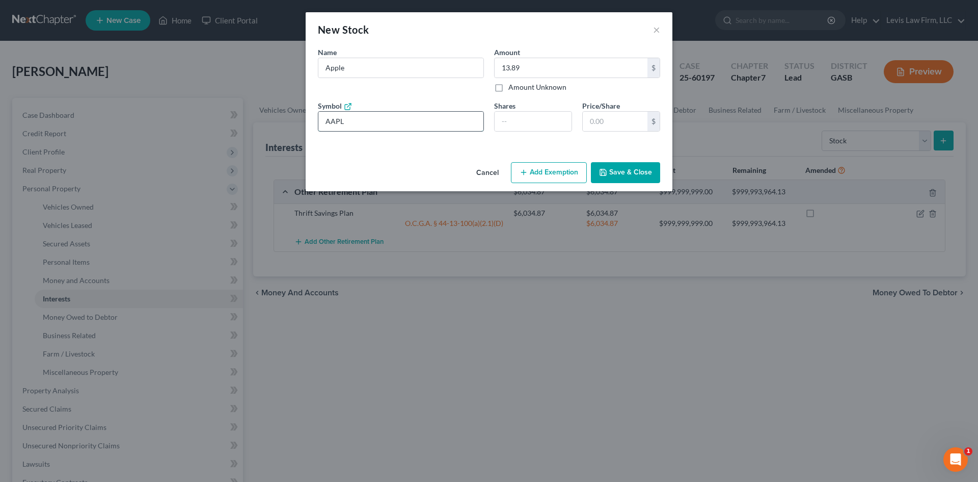
type input "AAPL"
type input "0.057"
click at [611, 121] on input "text" at bounding box center [615, 121] width 65 height 19
type input "0"
type input "0.11"
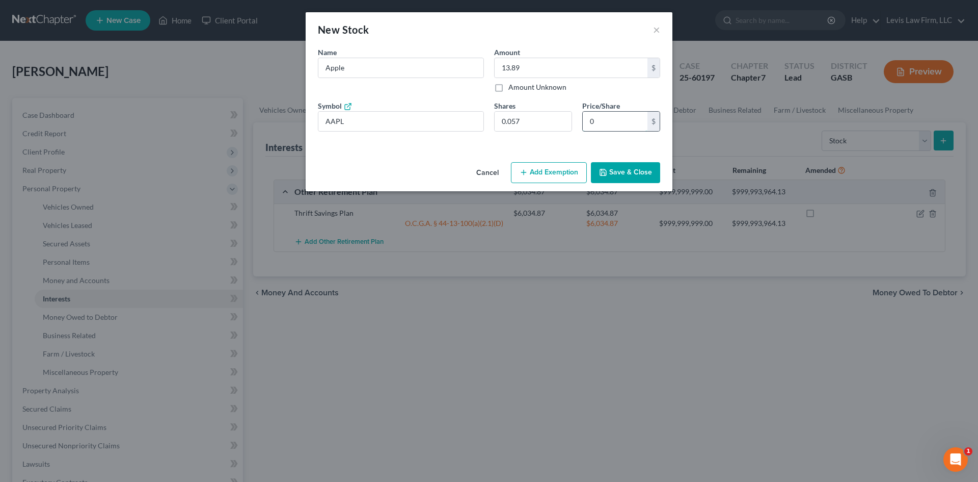
type input "02"
type input "1.36"
type input "024"
type input "13.96"
type input "0,245."
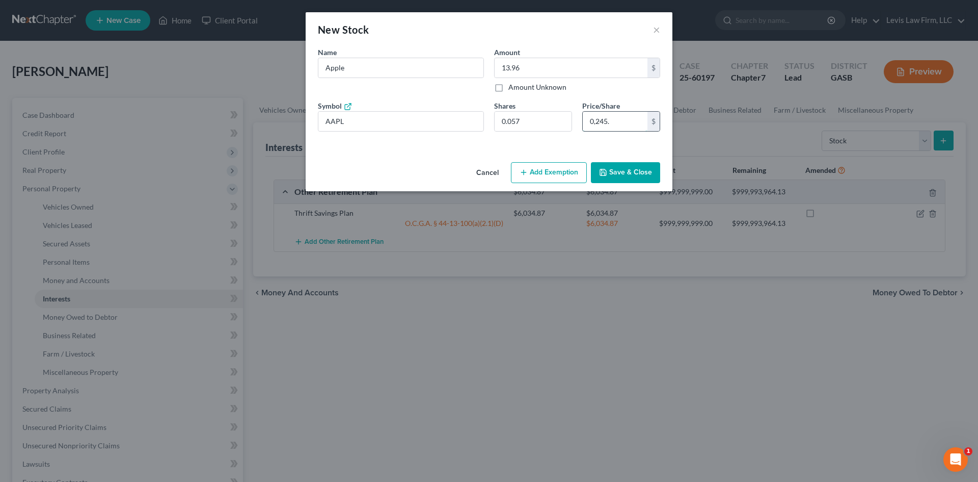
type input "13.99"
type input "0,245.6"
type input "14.00"
type input "0,245.69"
type input "13.99"
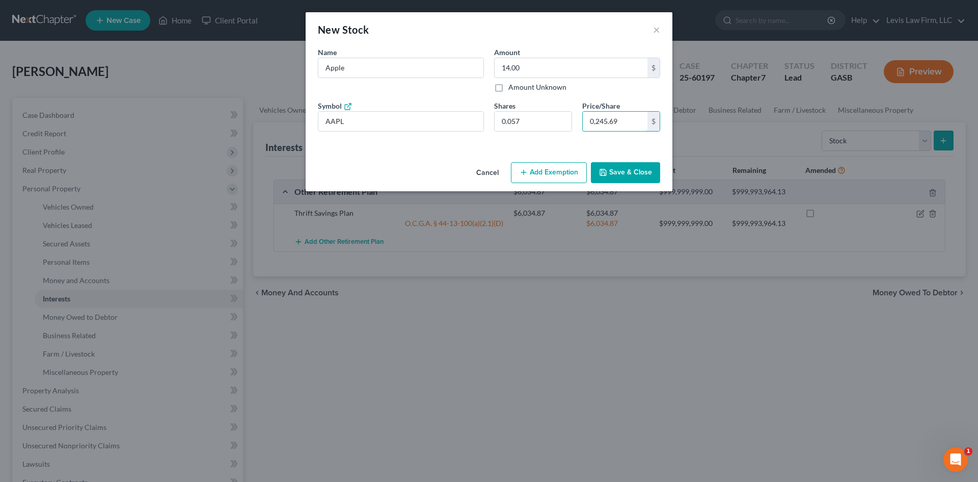
type input "0,245.6"
type input "13.96"
type input "0,245"
type input "1.36"
type input "024"
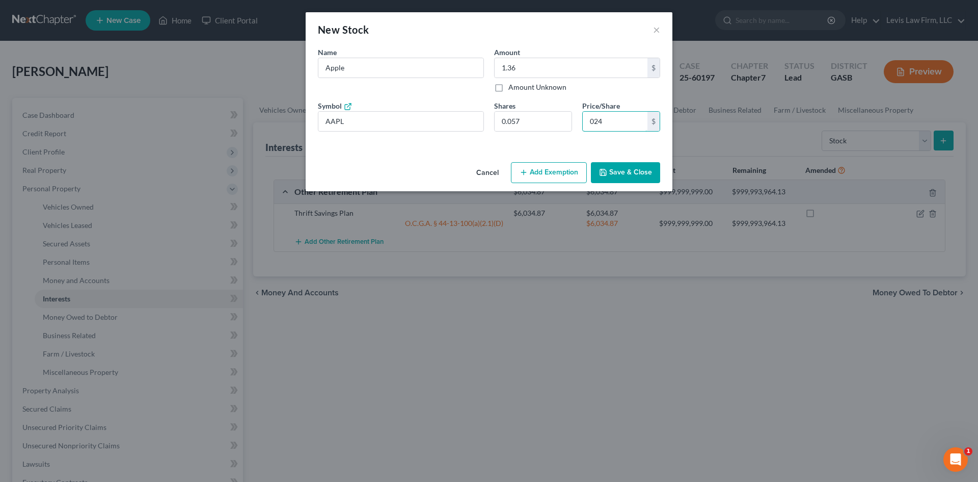
type input "0.11"
type input "02"
type input "0"
type input "0.11"
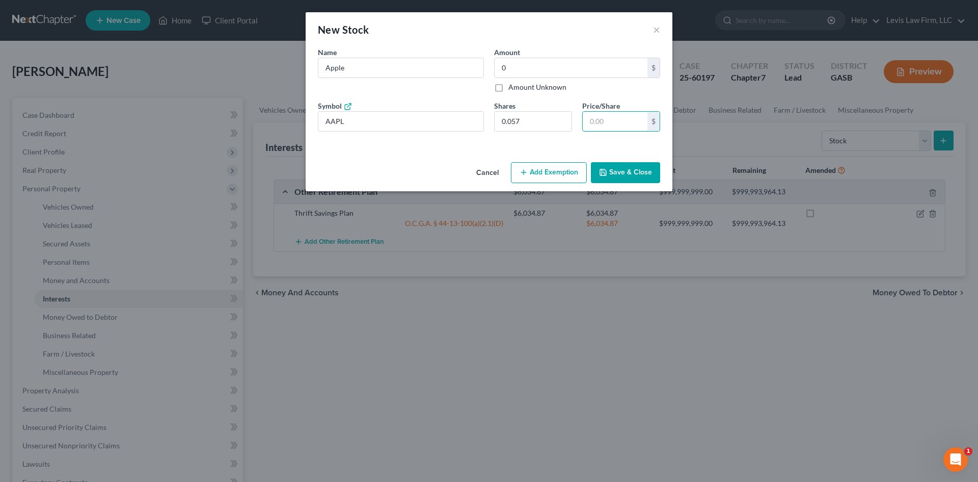
type input "2"
type input "1.36"
type input "24"
type input "13.96"
type input "245."
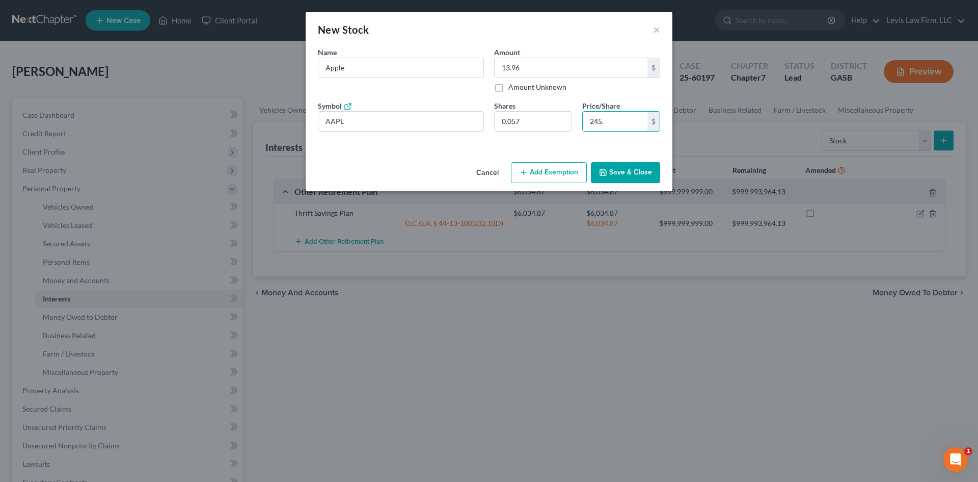
type input "13.99"
type input "245.6"
type input "14.00"
type input "245.69"
click at [558, 174] on button "Add Exemption" at bounding box center [549, 172] width 76 height 21
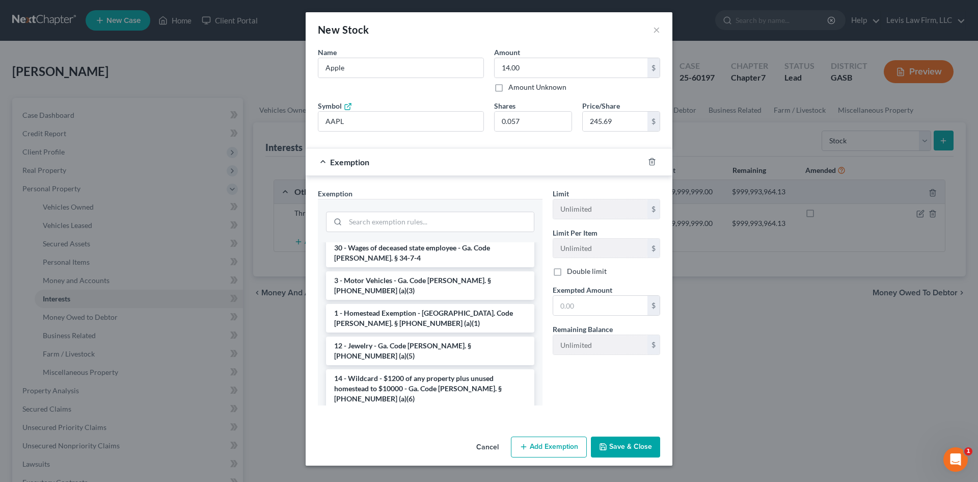
scroll to position [459, 0]
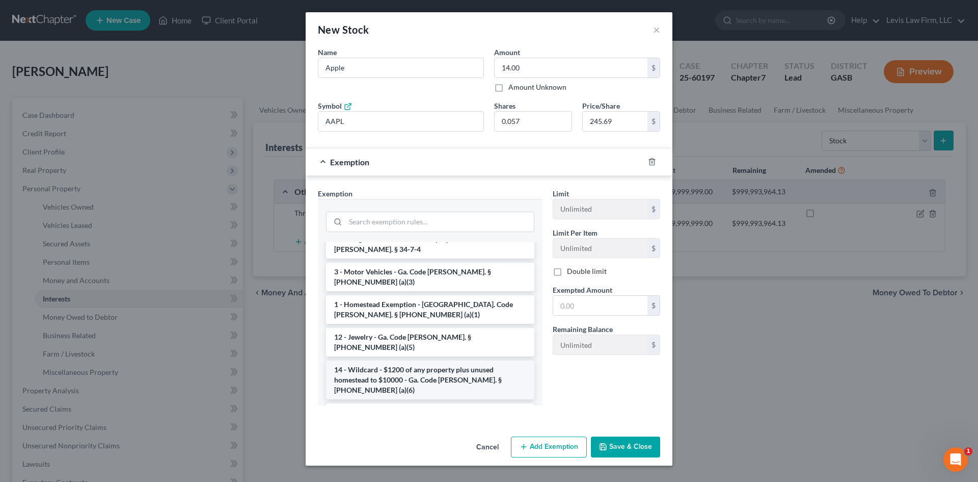
click at [385, 360] on li "14 - Wildcard - $1200 of any property plus unused homestead to $10000 - Ga. Cod…" at bounding box center [430, 379] width 208 height 39
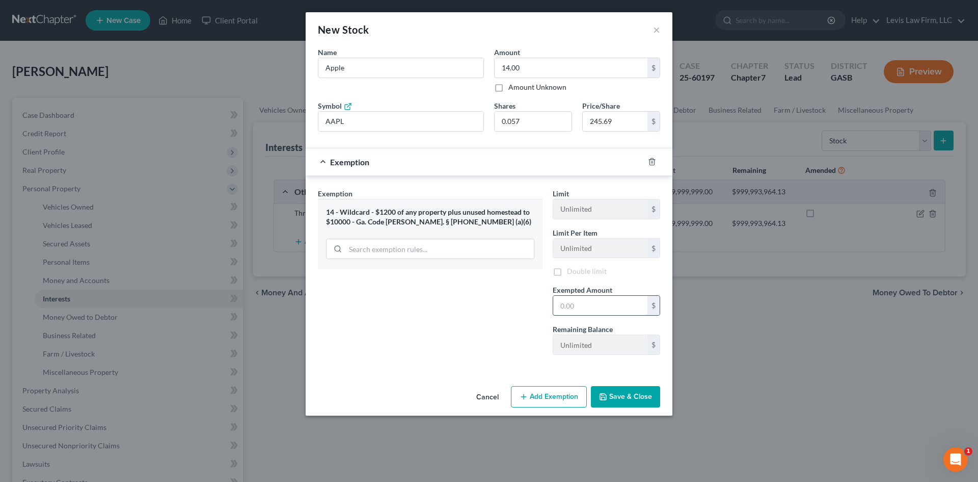
click at [582, 306] on input "text" at bounding box center [600, 305] width 94 height 19
type input "13.89"
click at [528, 65] on input "14.00" at bounding box center [571, 67] width 153 height 19
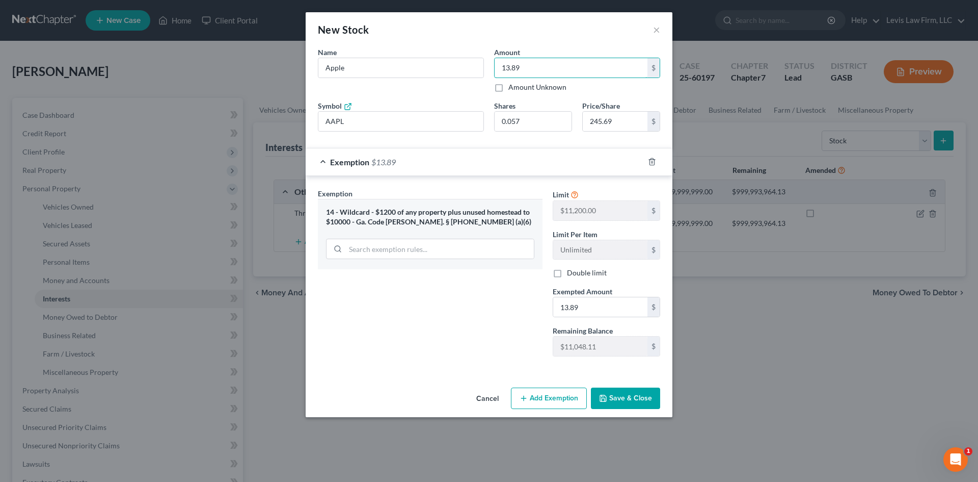
type input "13.89"
click at [524, 318] on div "Exemption Set must be selected for CA. Exemption * 14 - Wildcard - $1200 of any…" at bounding box center [430, 276] width 235 height 176
click at [616, 396] on button "Save & Close" at bounding box center [625, 397] width 69 height 21
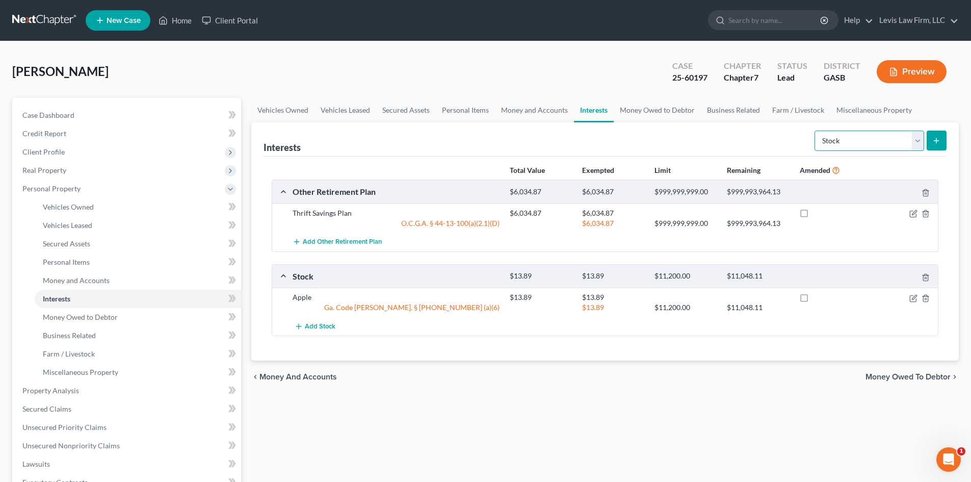
click at [917, 140] on select "Select Interest Type 401K Annuity Bond Education IRA Government Bond Government…" at bounding box center [869, 140] width 110 height 20
click at [815, 130] on select "Select Interest Type 401K Annuity Bond Education IRA Government Bond Government…" at bounding box center [869, 140] width 110 height 20
click at [938, 140] on icon "submit" at bounding box center [936, 141] width 8 height 8
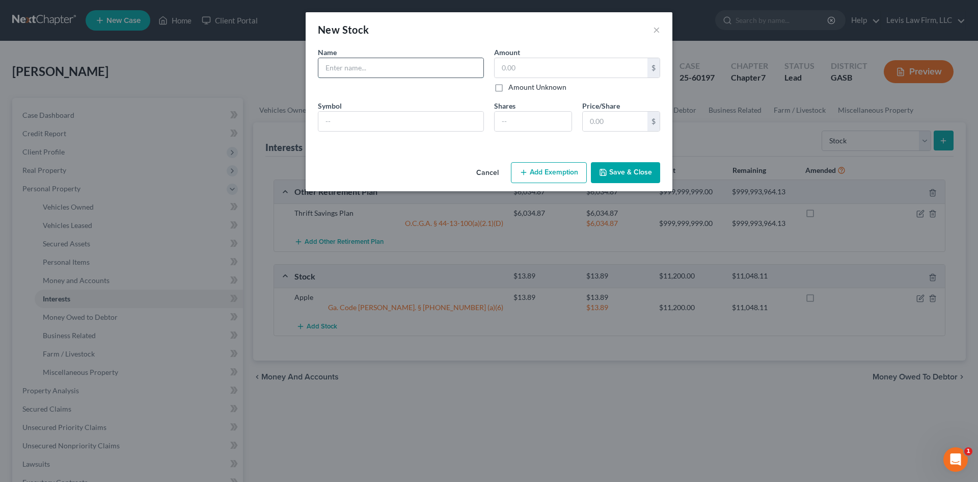
click at [326, 62] on input "text" at bounding box center [400, 67] width 165 height 19
type input "Aurora Cannabis"
type input "5.09"
click at [338, 122] on input "text" at bounding box center [400, 121] width 165 height 19
type input "ACB"
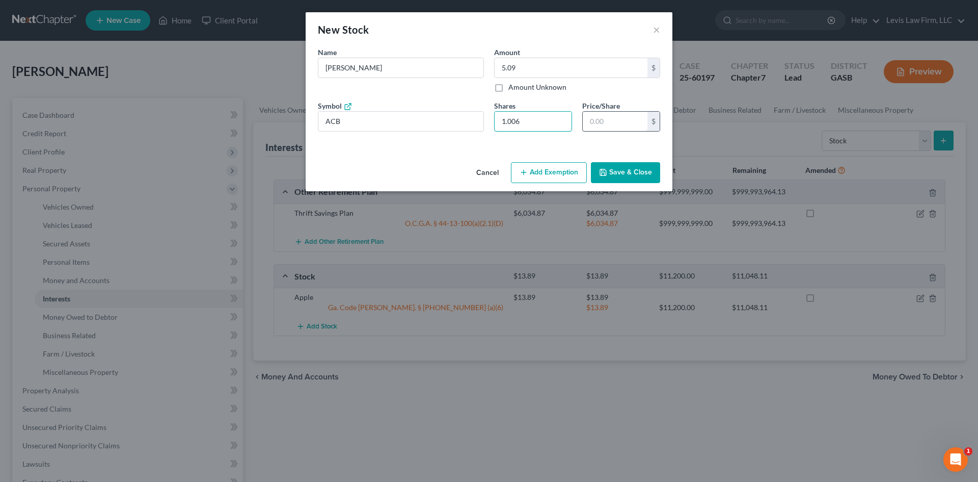
type input "1.006"
click at [605, 128] on input "text" at bounding box center [615, 121] width 65 height 19
type input "5.03"
type input "5.0"
type input "5.09"
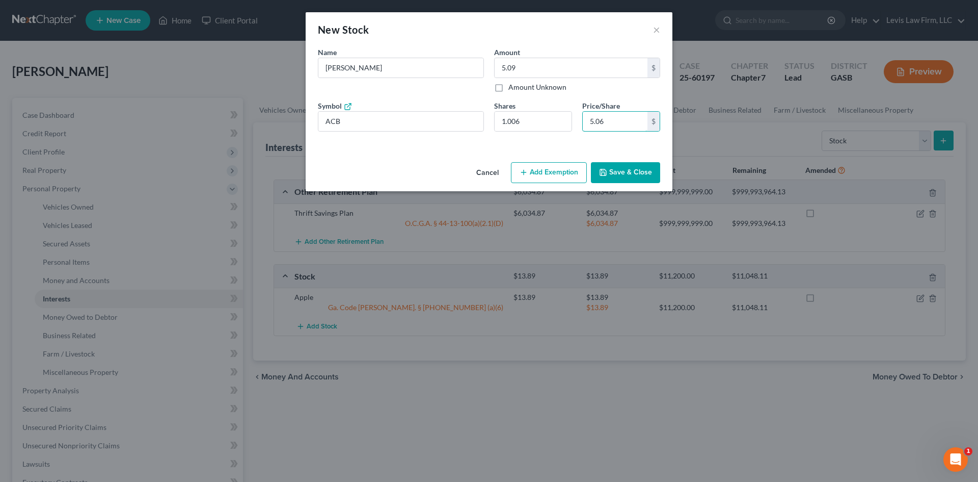
type input "5.06"
click at [563, 178] on button "Add Exemption" at bounding box center [549, 172] width 76 height 21
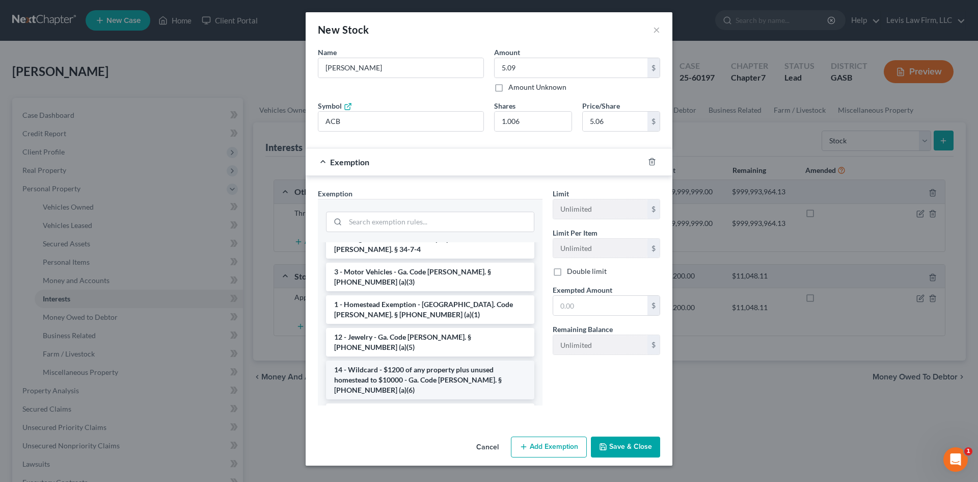
click at [395, 360] on li "14 - Wildcard - $1200 of any property plus unused homestead to $10000 - Ga. Cod…" at bounding box center [430, 379] width 208 height 39
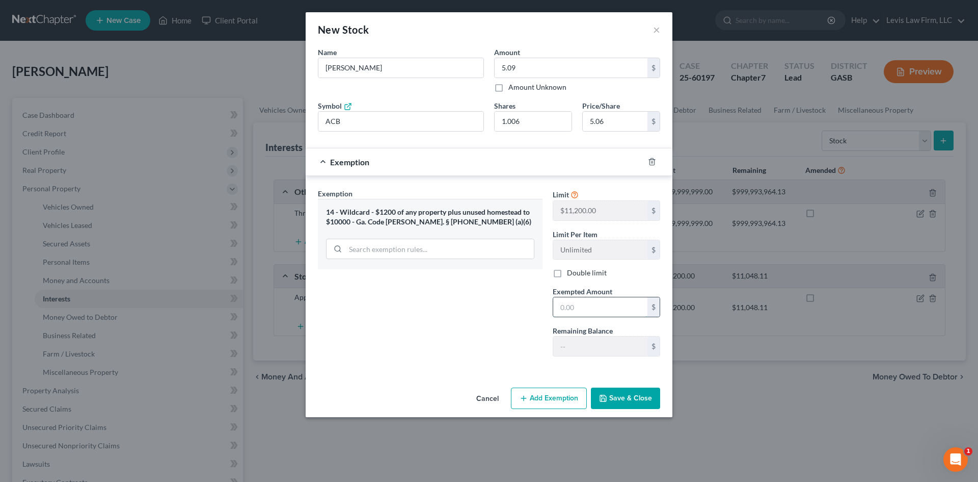
click at [589, 308] on input "text" at bounding box center [600, 306] width 94 height 19
type input "5.09"
click at [624, 401] on button "Save & Close" at bounding box center [625, 397] width 69 height 21
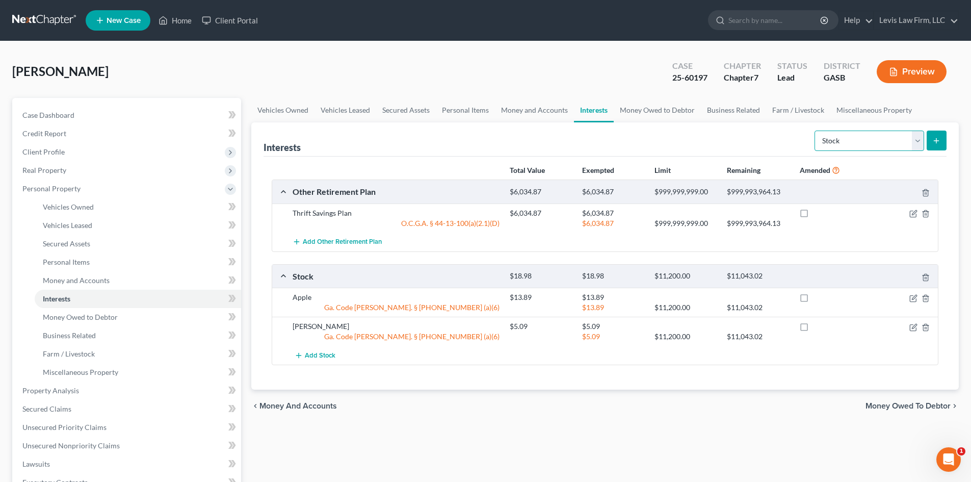
click at [915, 140] on select "Select Interest Type 401K Annuity Bond Education IRA Government Bond Government…" at bounding box center [869, 140] width 110 height 20
click at [815, 130] on select "Select Interest Type 401K Annuity Bond Education IRA Government Bond Government…" at bounding box center [869, 140] width 110 height 20
click at [937, 136] on button "submit" at bounding box center [936, 140] width 20 height 20
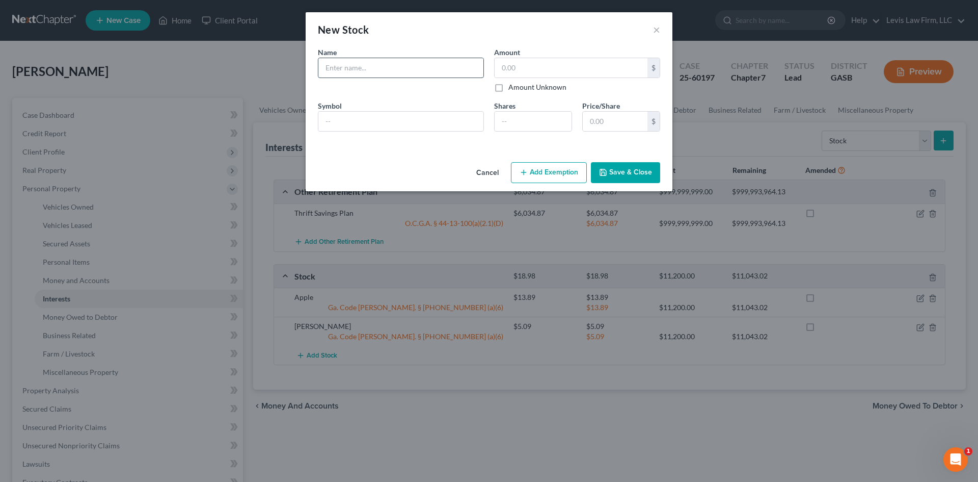
click at [342, 68] on input "text" at bounding box center [400, 67] width 165 height 19
type input "Arbitrum"
type input "11.87"
click at [347, 120] on input "text" at bounding box center [400, 121] width 165 height 19
type input "ARB"
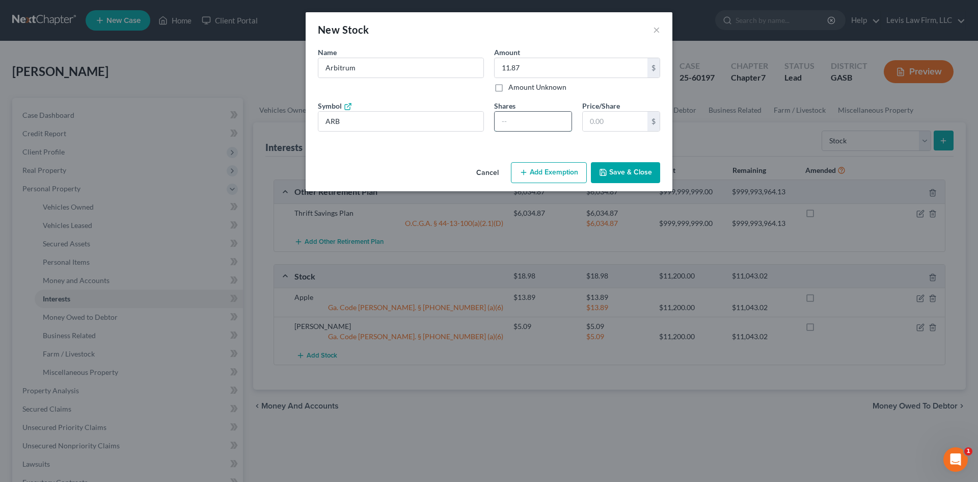
click at [523, 121] on input "number" at bounding box center [533, 121] width 77 height 19
type input "24.09"
click at [603, 121] on input "text" at bounding box center [615, 121] width 65 height 19
type input "0"
type input "0."
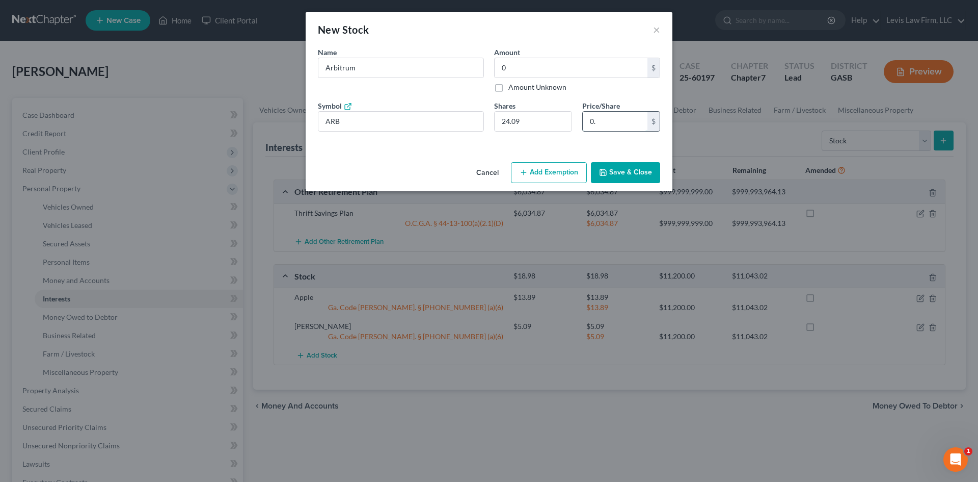
type input "9.63"
type input "0.4"
type input "11.80"
type input "0.49"
type input "11.85"
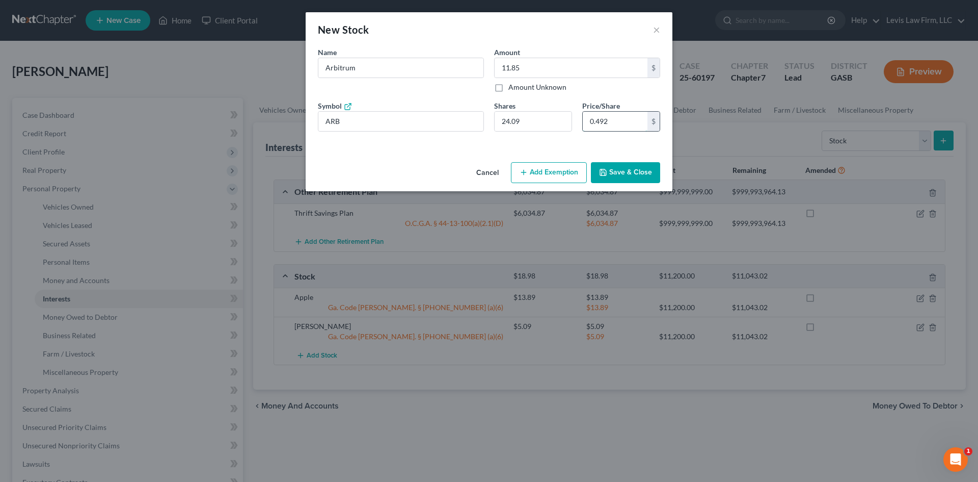
type input "0.49"
type input "11.97"
type input "0.49"
click at [569, 173] on button "Add Exemption" at bounding box center [549, 172] width 76 height 21
type input "11.80"
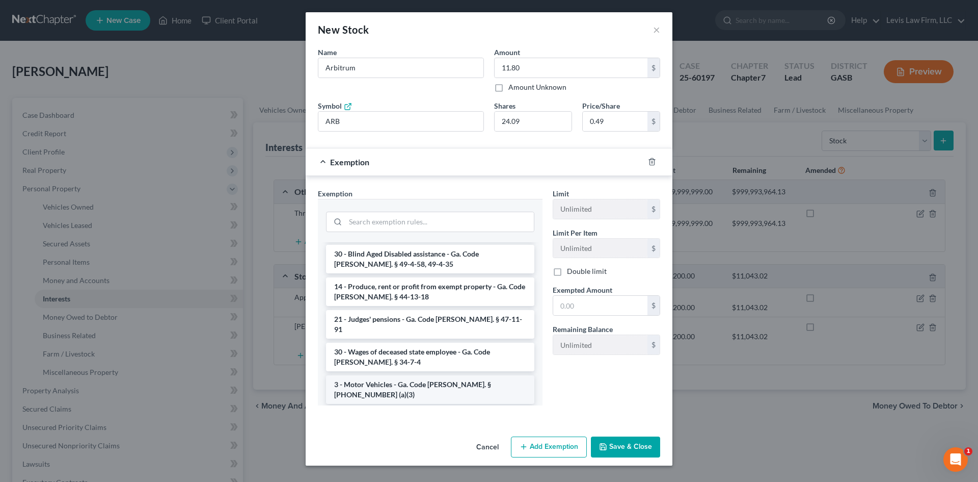
scroll to position [408, 0]
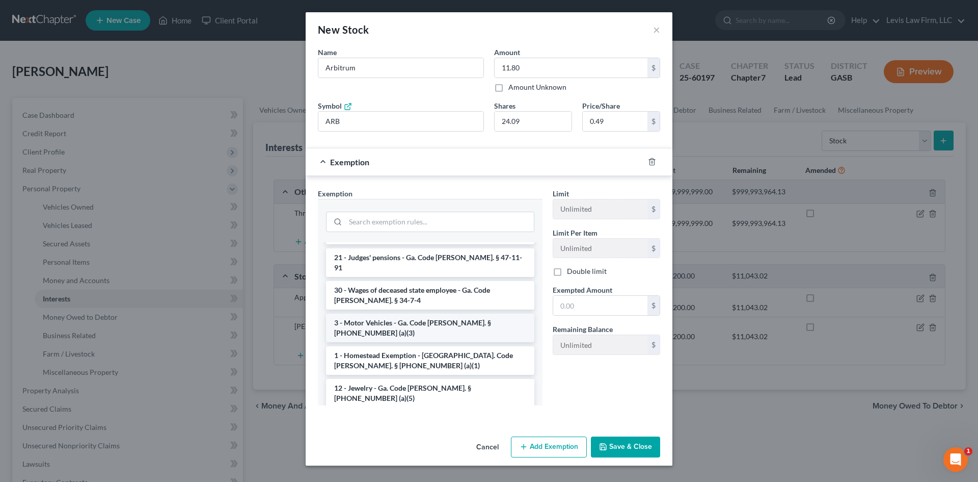
click at [374, 411] on li "14 - Wildcard - $1200 of any property plus unused homestead to $10000 - Ga. Cod…" at bounding box center [430, 430] width 208 height 39
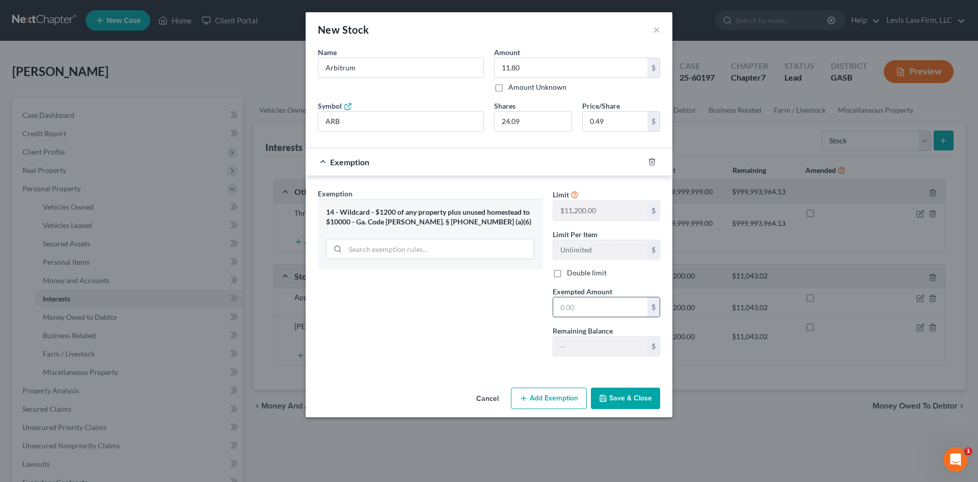
click at [566, 313] on input "text" at bounding box center [600, 306] width 94 height 19
type input "11.80"
click at [615, 400] on button "Save & Close" at bounding box center [625, 397] width 69 height 21
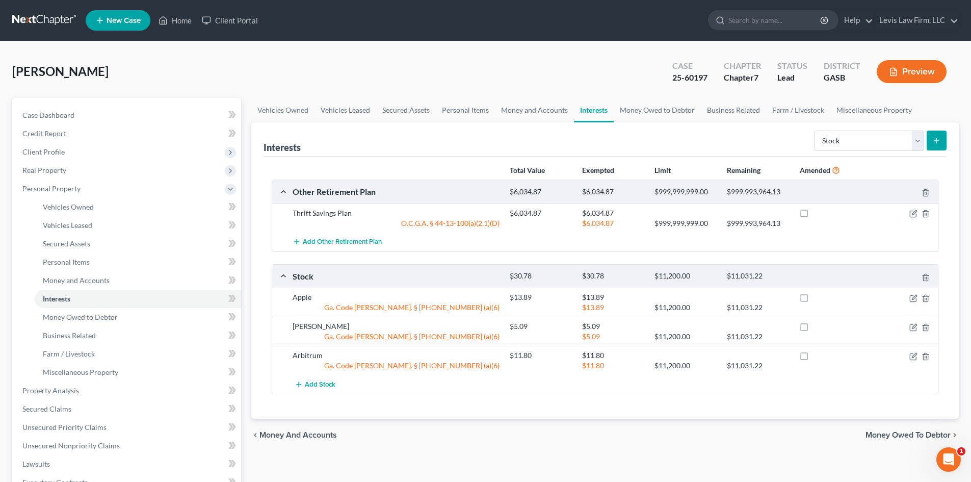
click at [941, 145] on button "submit" at bounding box center [936, 140] width 20 height 20
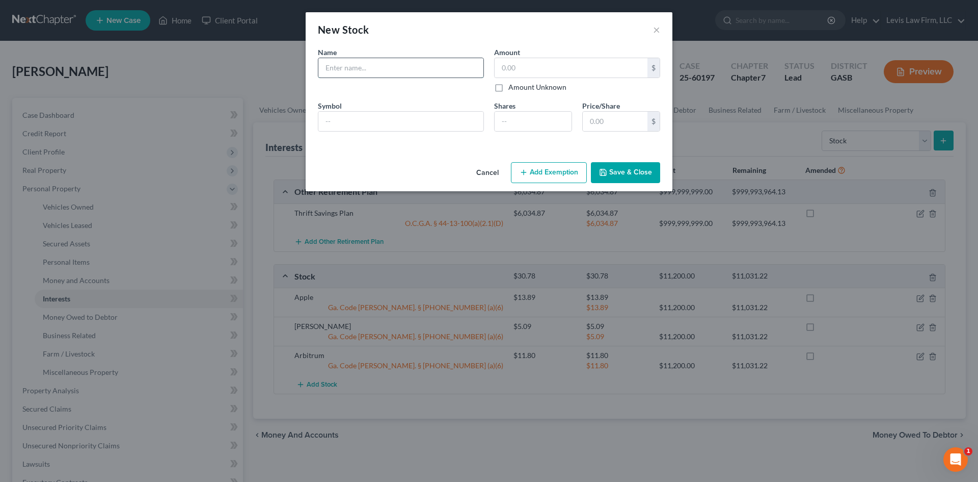
click at [357, 69] on input "text" at bounding box center [400, 67] width 165 height 19
type input "SUI"
type input "13.76"
click at [355, 126] on input "text" at bounding box center [400, 121] width 165 height 19
type input "SUI"
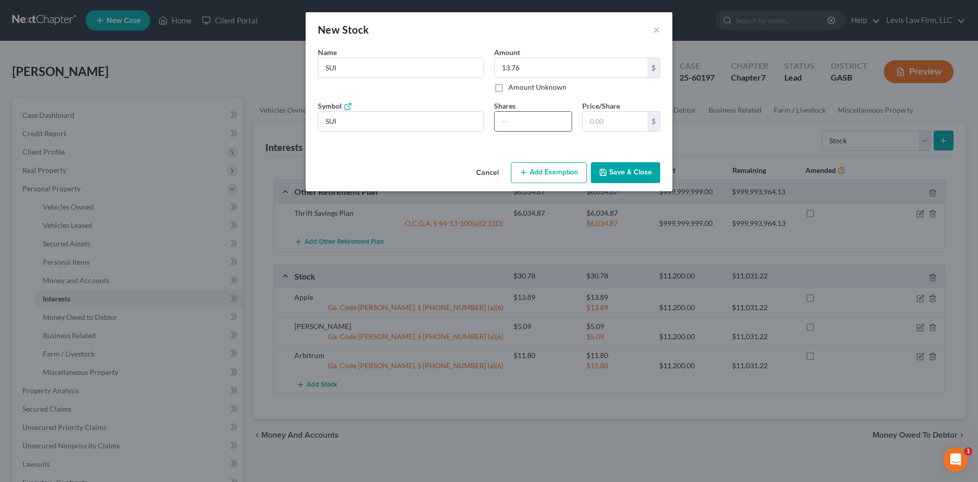
click at [515, 119] on input "number" at bounding box center [533, 121] width 77 height 19
type input "3.77"
click at [597, 125] on input "text" at bounding box center [615, 121] width 65 height 19
type input "11.31"
type input "3."
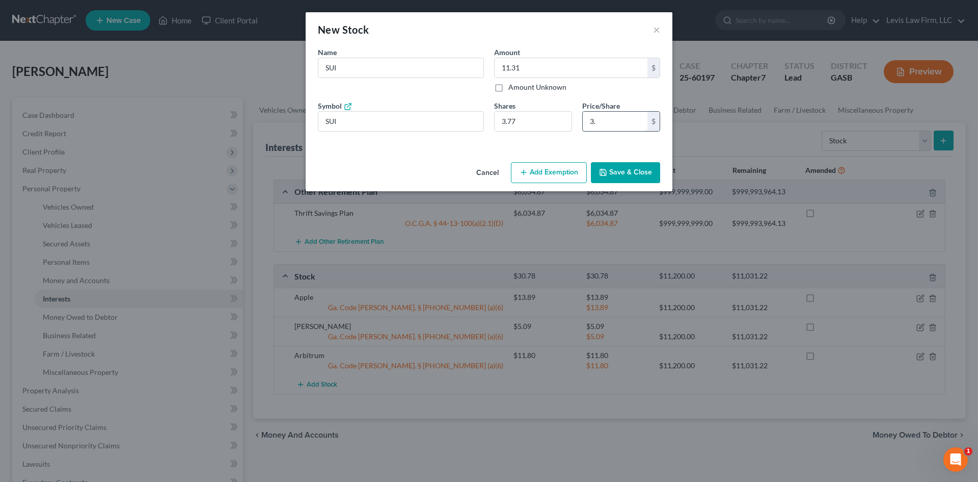
type input "13.19"
type input "3.5"
type input "13.53"
type input "3.59"
type input "13.56"
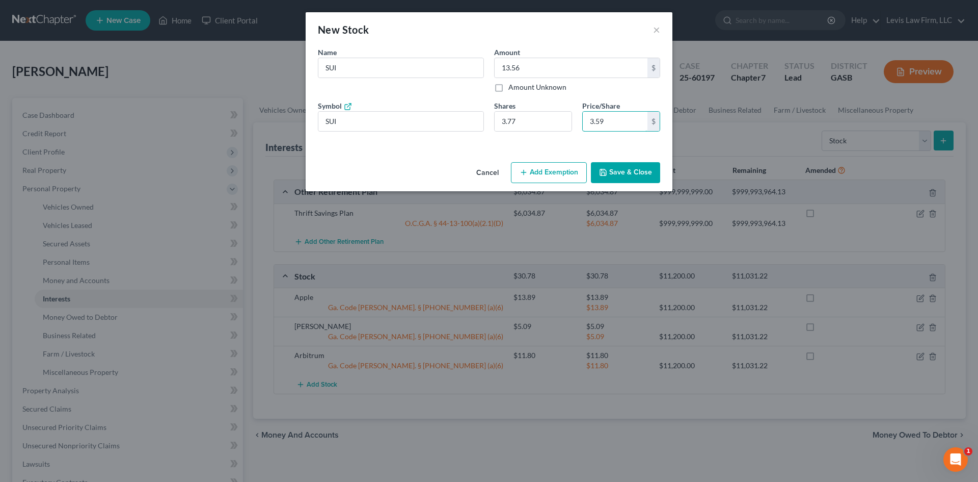
type input "3.59"
click at [551, 172] on button "Add Exemption" at bounding box center [549, 172] width 76 height 21
type input "13.53"
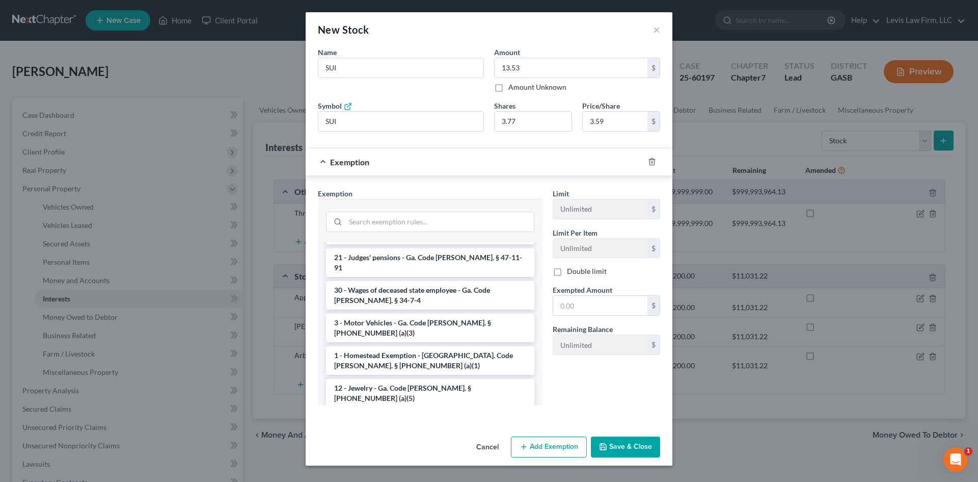
click at [404, 411] on li "14 - Wildcard - $1200 of any property plus unused homestead to $10000 - Ga. Cod…" at bounding box center [430, 430] width 208 height 39
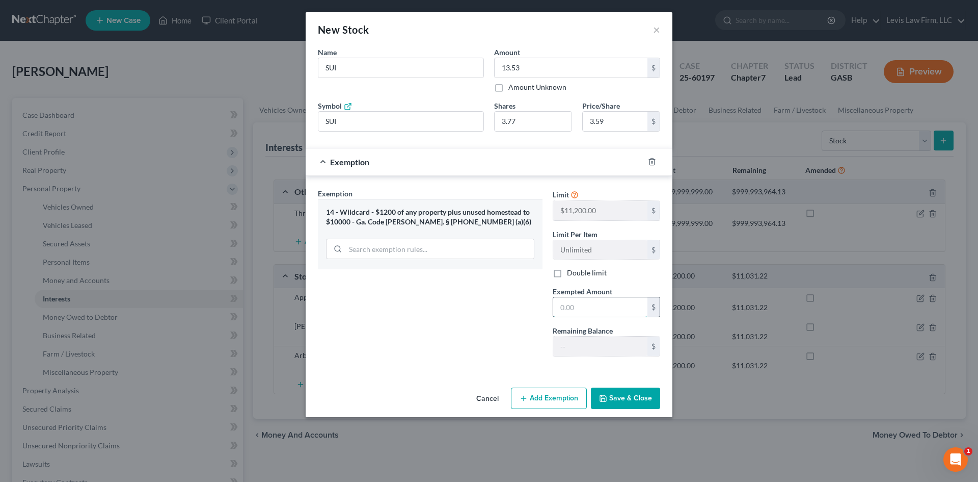
click at [575, 308] on input "text" at bounding box center [600, 306] width 94 height 19
type input "13.53"
click at [628, 401] on button "Save & Close" at bounding box center [625, 397] width 69 height 21
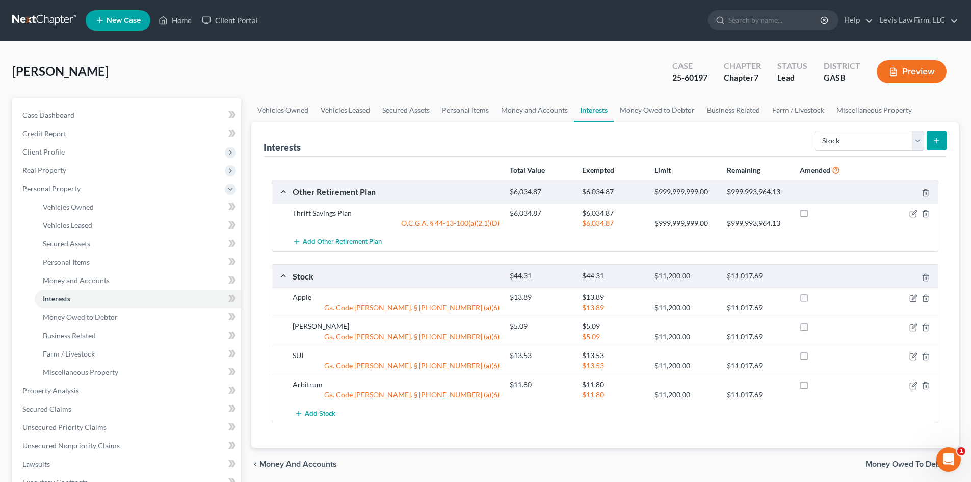
click at [935, 145] on button "submit" at bounding box center [936, 140] width 20 height 20
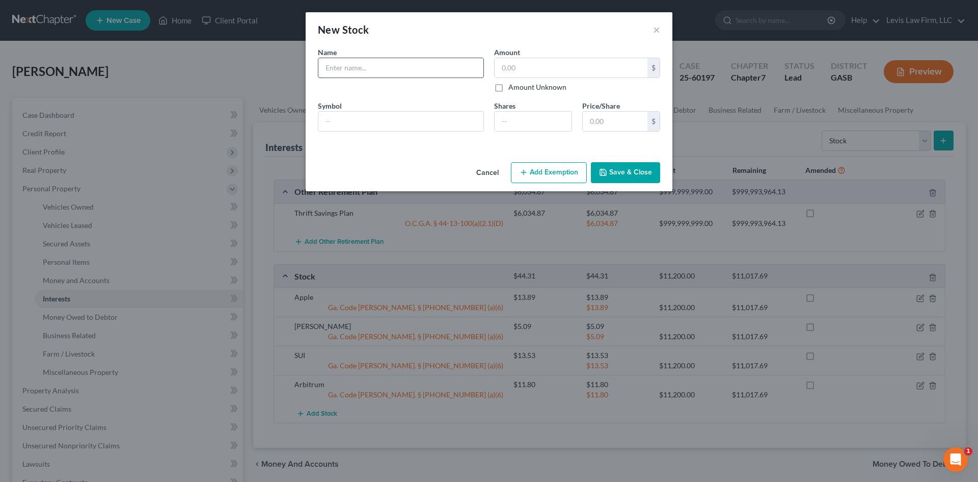
click at [363, 69] on input "text" at bounding box center [400, 67] width 165 height 19
type input "Bitcoin"
type input "5.05"
click at [338, 127] on input "text" at bounding box center [400, 121] width 165 height 19
type input "BTC"
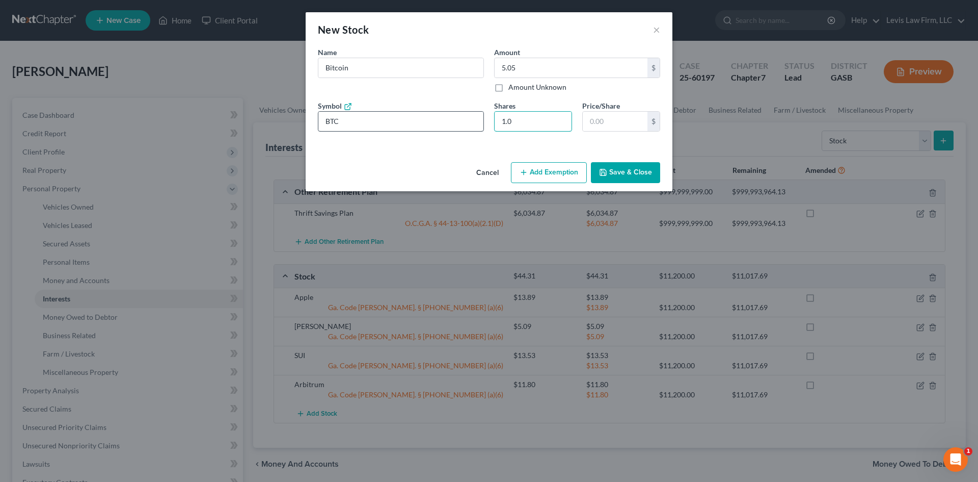
type input "1"
type input "0.00004371"
click at [618, 123] on input "text" at bounding box center [615, 121] width 65 height 19
type input "0.00"
type input "115"
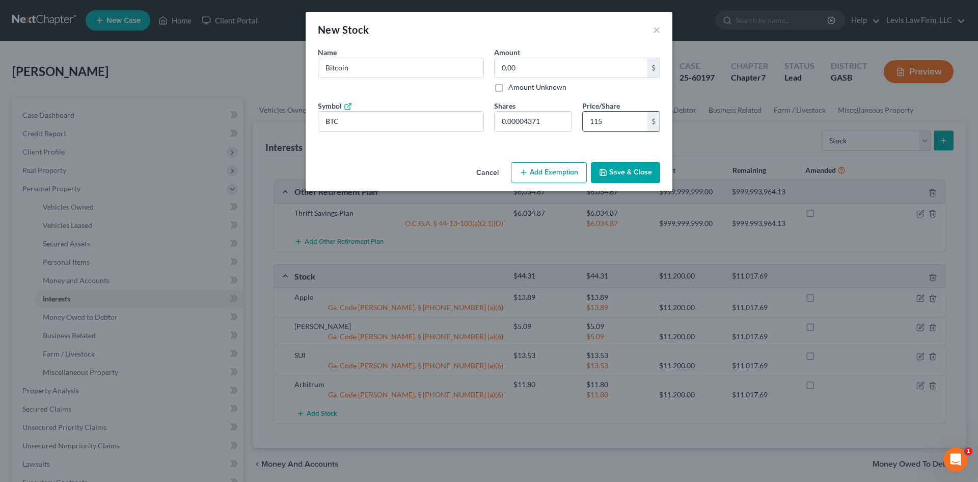
type input "0.05"
type input "1,156"
type input "0.50"
type input "11,562"
type input "5.05"
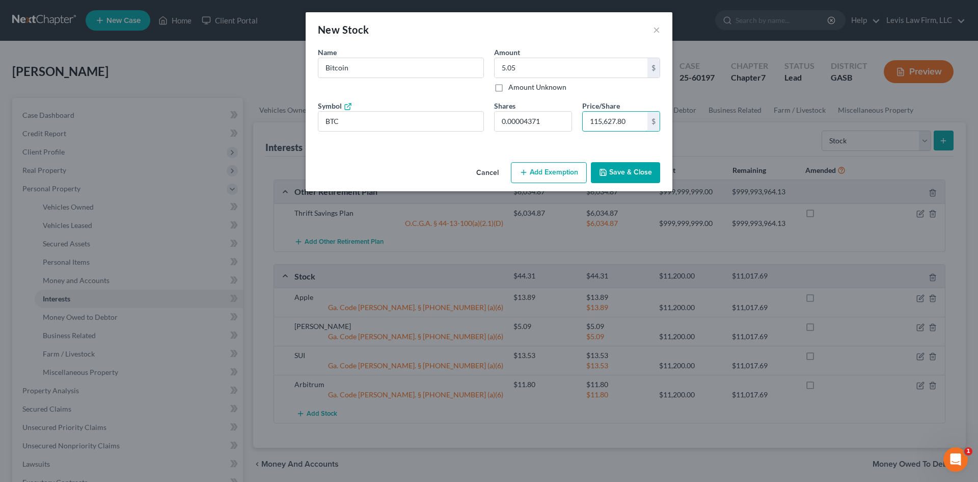
type input "115,627.80"
click at [558, 175] on button "Add Exemption" at bounding box center [549, 172] width 76 height 21
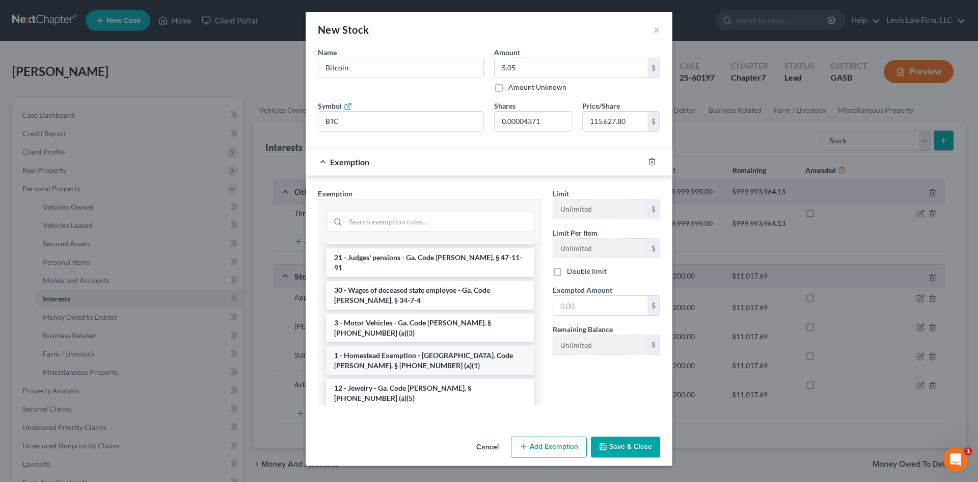
click at [373, 411] on li "14 - Wildcard - $1200 of any property plus unused homestead to $10000 - Ga. Cod…" at bounding box center [430, 430] width 208 height 39
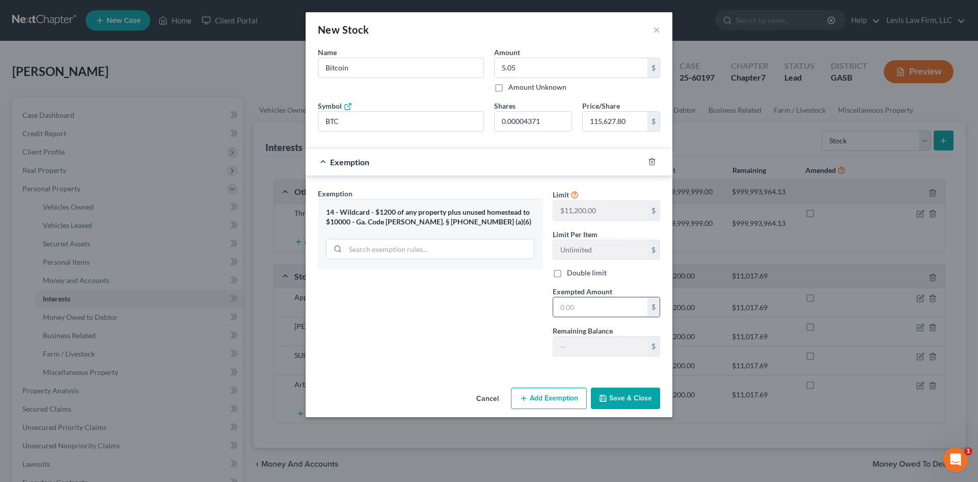
click at [582, 309] on input "text" at bounding box center [600, 306] width 94 height 19
type input "5.05"
click at [618, 397] on button "Save & Close" at bounding box center [625, 397] width 69 height 21
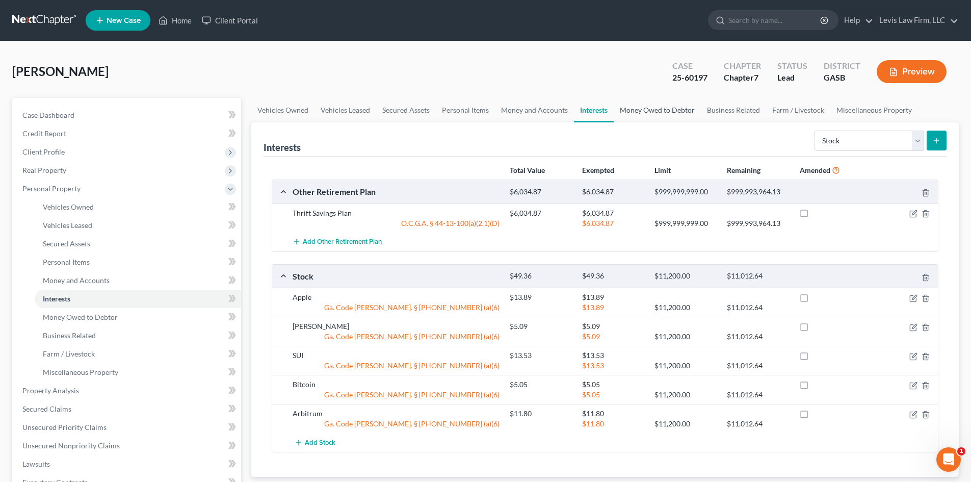
click at [648, 109] on link "Money Owed to Debtor" at bounding box center [657, 110] width 87 height 24
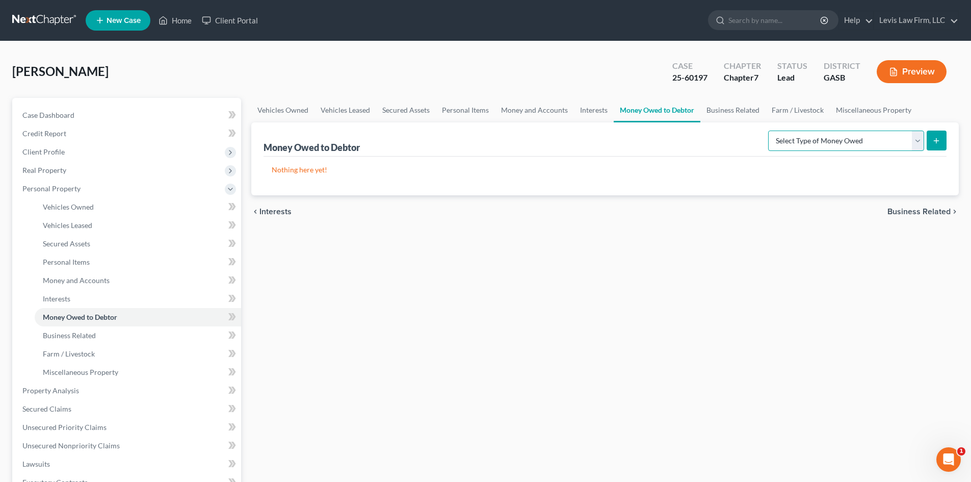
click at [918, 142] on select "Select Type of Money Owed Accounts Receivable Alimony Child Support Claims Agai…" at bounding box center [846, 140] width 156 height 20
click at [539, 110] on link "Money and Accounts" at bounding box center [534, 110] width 79 height 24
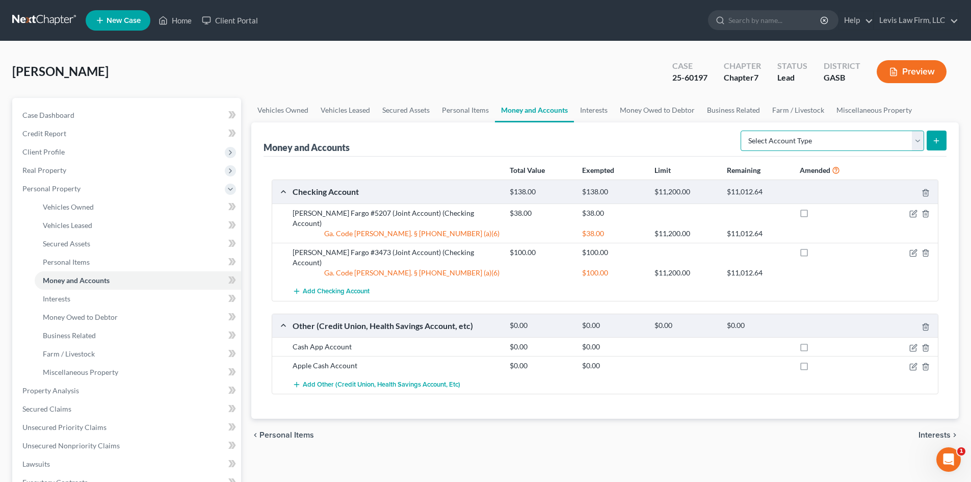
click at [915, 139] on select "Select Account Type Brokerage Cash on Hand Certificates of Deposit Checking Acc…" at bounding box center [831, 140] width 183 height 20
click at [600, 109] on link "Interests" at bounding box center [594, 110] width 40 height 24
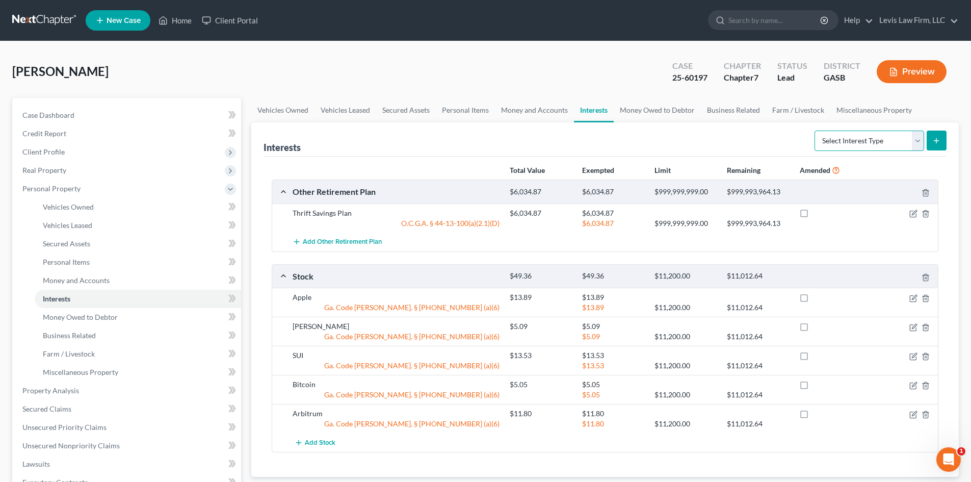
click at [918, 144] on select "Select Interest Type 401K Annuity Bond Education IRA Government Bond Government…" at bounding box center [869, 140] width 110 height 20
click at [745, 110] on link "Business Related" at bounding box center [733, 110] width 65 height 24
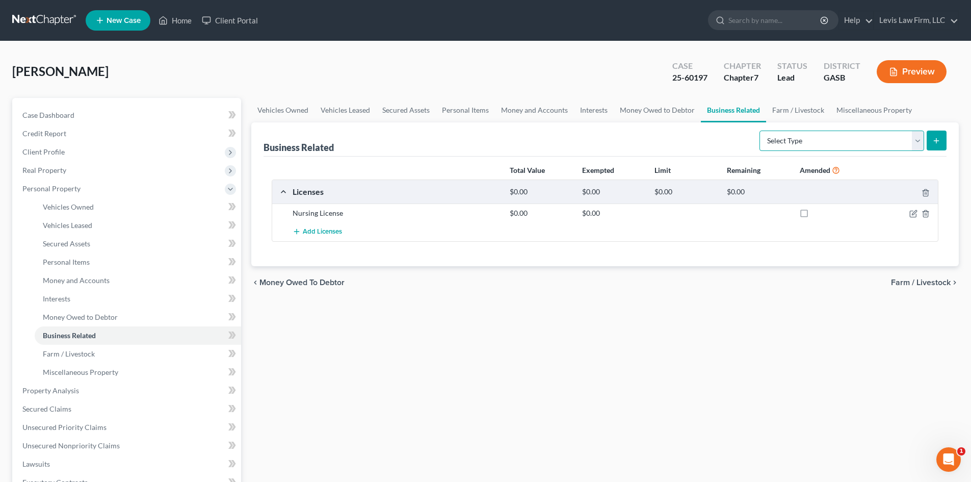
click at [910, 140] on select "Select Type Customer Lists Franchises Inventory Licenses Machinery Office Equip…" at bounding box center [841, 140] width 165 height 20
click at [788, 109] on link "Farm / Livestock" at bounding box center [798, 110] width 64 height 24
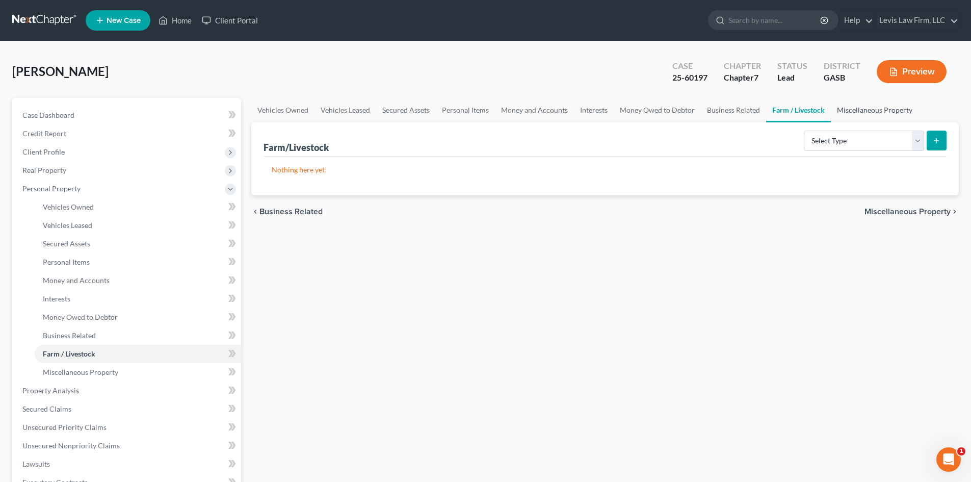
click at [864, 110] on link "Miscellaneous Property" at bounding box center [875, 110] width 88 height 24
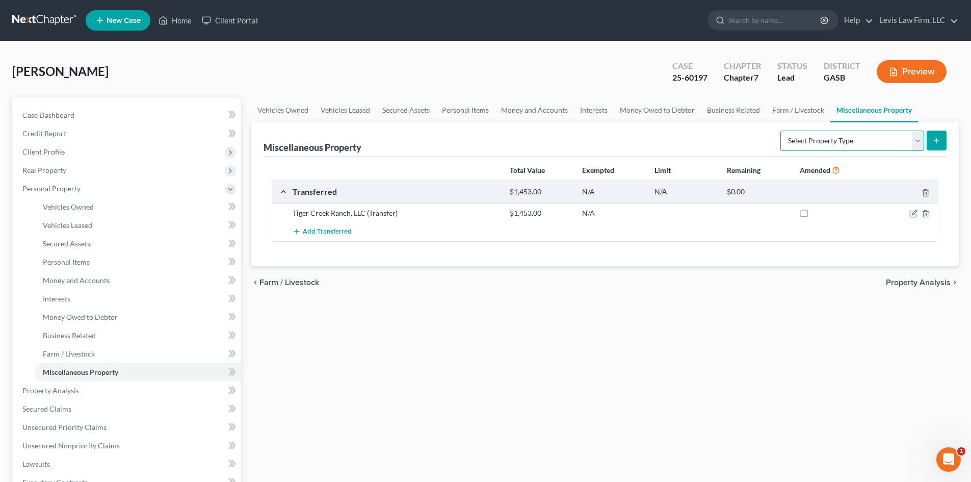
click at [918, 139] on select "Select Property Type Assigned for Creditor Benefit Within 1 Year Holding for An…" at bounding box center [852, 140] width 144 height 20
click at [665, 109] on link "Money Owed to Debtor" at bounding box center [657, 110] width 87 height 24
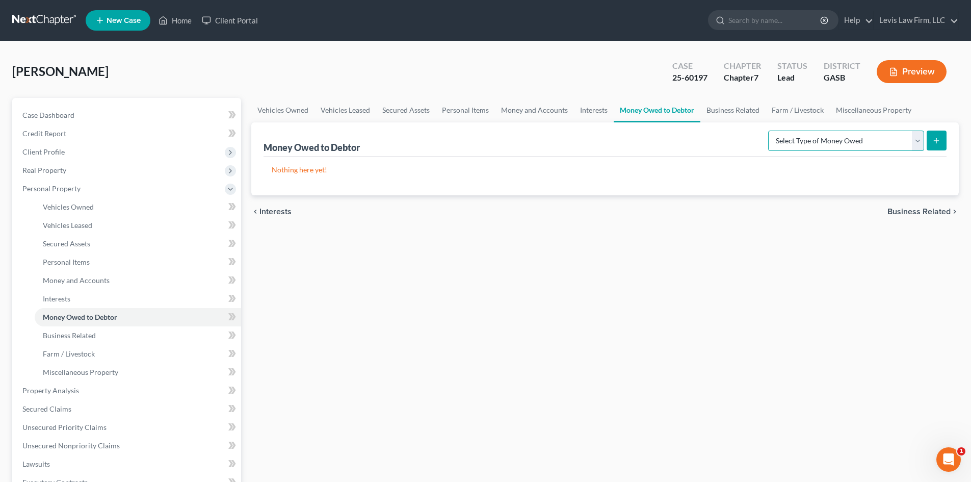
click at [917, 140] on select "Select Type of Money Owed Accounts Receivable Alimony Child Support Claims Agai…" at bounding box center [846, 140] width 156 height 20
click at [616, 255] on div "Vehicles Owned Vehicles Leased Secured Assets Personal Items Money and Accounts…" at bounding box center [604, 392] width 717 height 589
click at [865, 106] on link "Miscellaneous Property" at bounding box center [874, 110] width 88 height 24
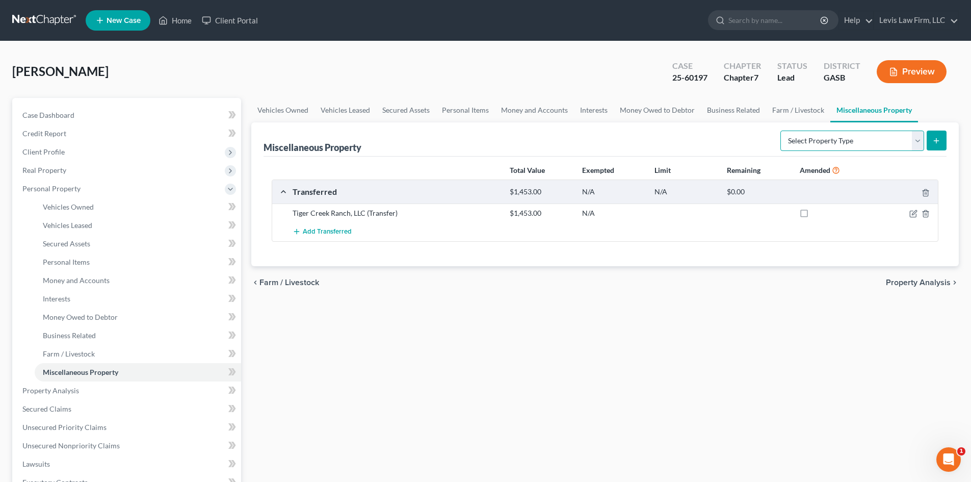
click at [842, 135] on select "Select Property Type Assigned for Creditor Benefit Within 1 Year Holding for An…" at bounding box center [852, 140] width 144 height 20
click at [730, 110] on link "Business Related" at bounding box center [733, 110] width 65 height 24
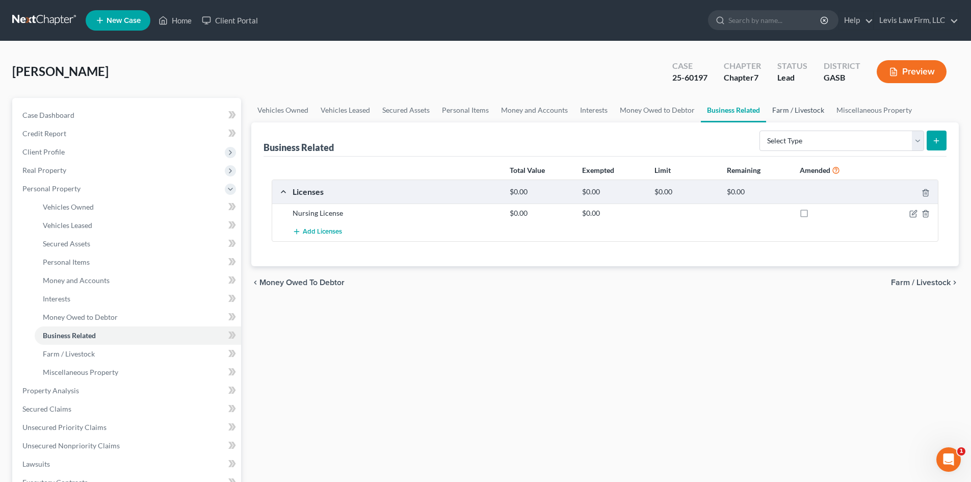
click at [794, 109] on link "Farm / Livestock" at bounding box center [798, 110] width 64 height 24
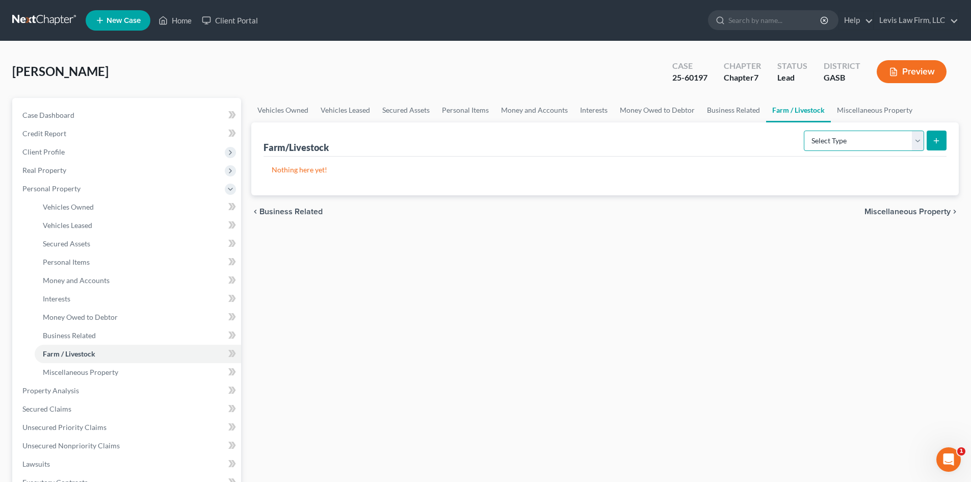
click at [915, 139] on select "Select Type Animals & Livestock Crops: Growing or Harvested Farming Equipment F…" at bounding box center [864, 140] width 120 height 20
click at [873, 110] on link "Miscellaneous Property" at bounding box center [875, 110] width 88 height 24
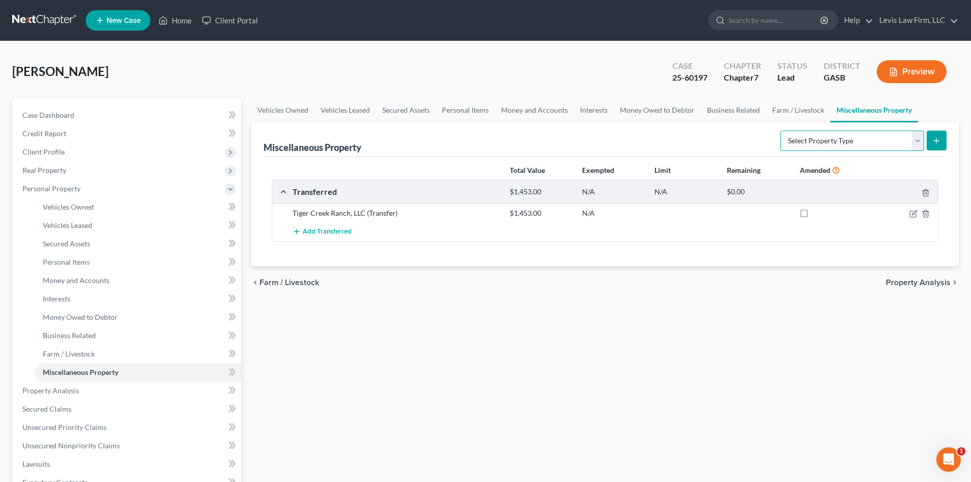
click at [917, 138] on select "Select Property Type Assigned for Creditor Benefit Within 1 Year Holding for An…" at bounding box center [852, 140] width 144 height 20
select select "not_yet_listed"
click at [780, 130] on select "Select Property Type Assigned for Creditor Benefit Within 1 Year Holding for An…" at bounding box center [852, 140] width 144 height 20
click at [944, 140] on button "submit" at bounding box center [936, 140] width 20 height 20
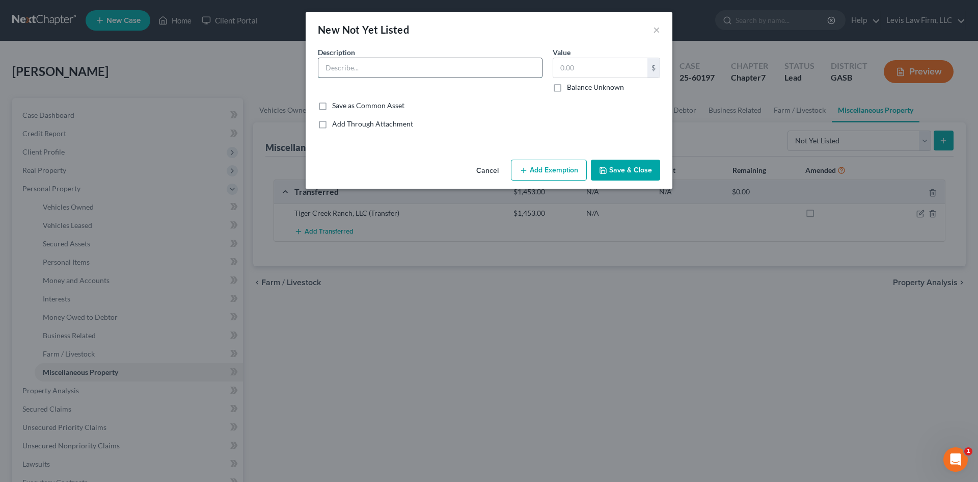
click at [340, 62] on input "text" at bounding box center [430, 67] width 224 height 19
type input "Money held by Magistrate Court (Garnishment)"
click at [587, 65] on input "20" at bounding box center [600, 67] width 94 height 19
type input "2,027.70"
click at [551, 168] on button "Add Exemption" at bounding box center [549, 169] width 76 height 21
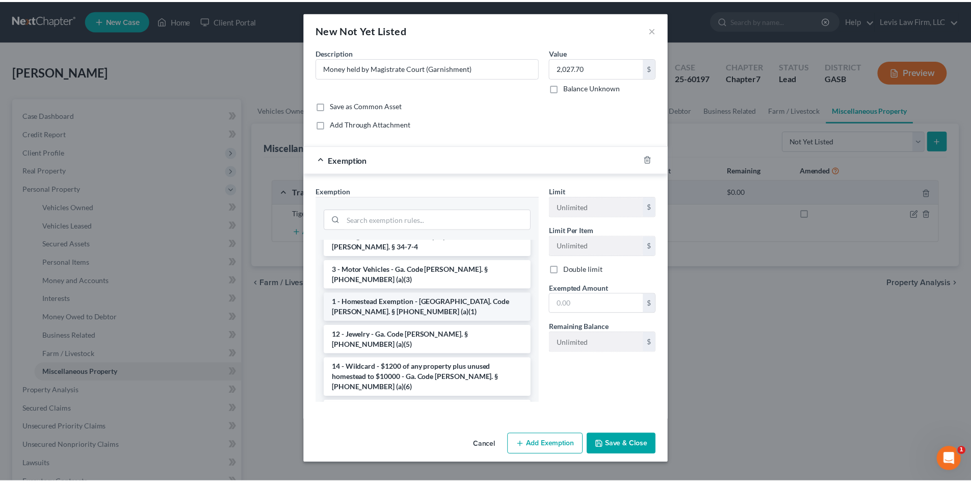
scroll to position [510, 0]
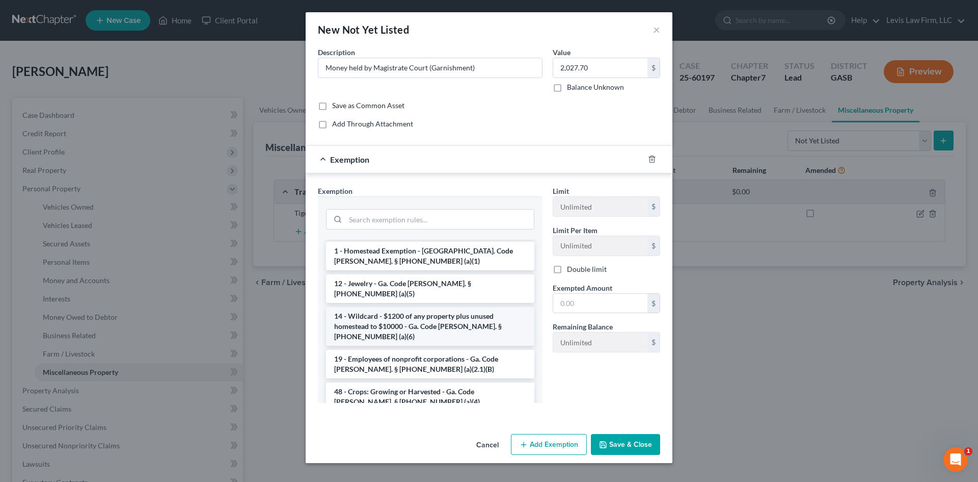
click at [381, 307] on li "14 - Wildcard - $1200 of any property plus unused homestead to $10000 - Ga. Cod…" at bounding box center [430, 326] width 208 height 39
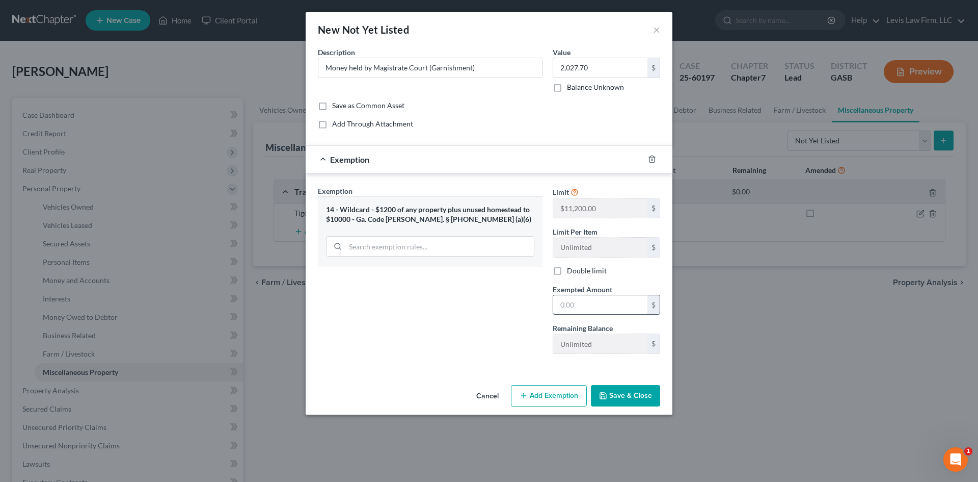
click at [583, 300] on input "text" at bounding box center [600, 304] width 94 height 19
type input "2,027.70"
click at [620, 393] on button "Save & Close" at bounding box center [625, 395] width 69 height 21
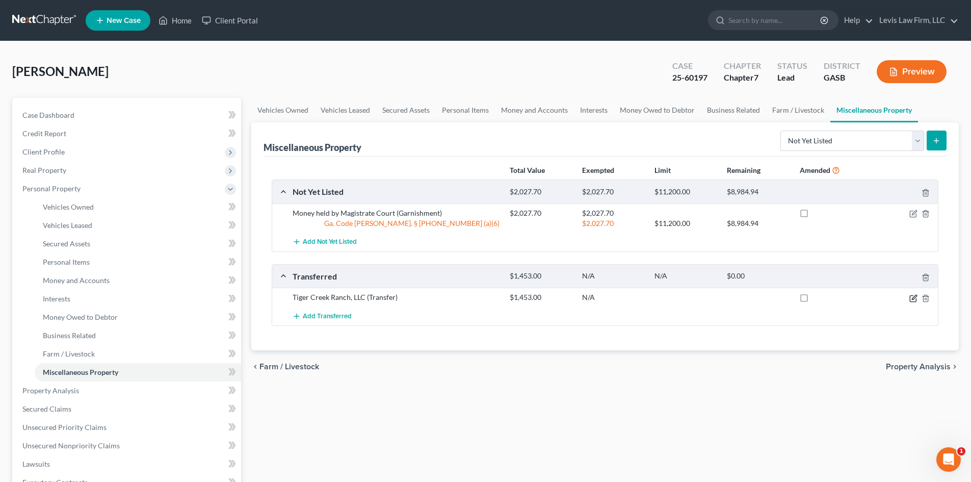
click at [916, 301] on icon "button" at bounding box center [913, 298] width 8 height 8
select select "Ordinary (within 2 years)"
select select "10"
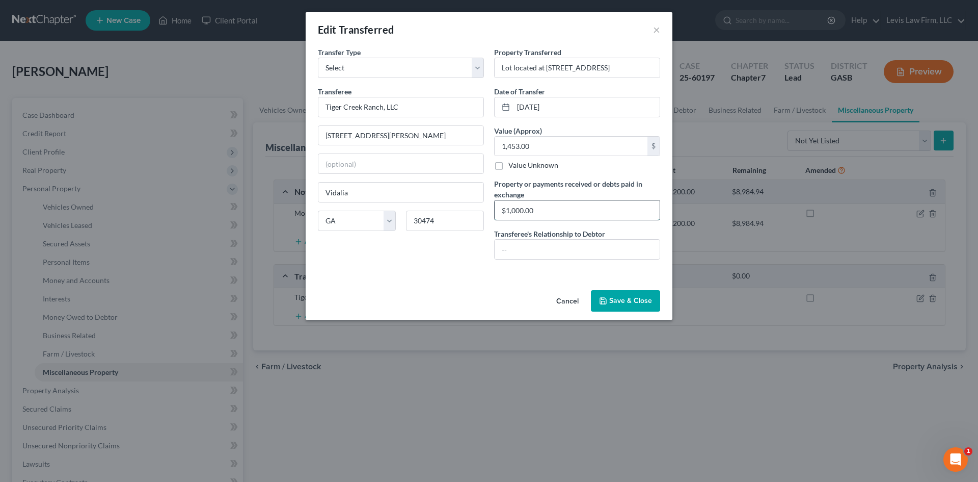
click at [542, 211] on input "$1,000.00" at bounding box center [577, 209] width 165 height 19
type input "$1,000.00"
click at [627, 300] on button "Save & Close" at bounding box center [625, 300] width 69 height 21
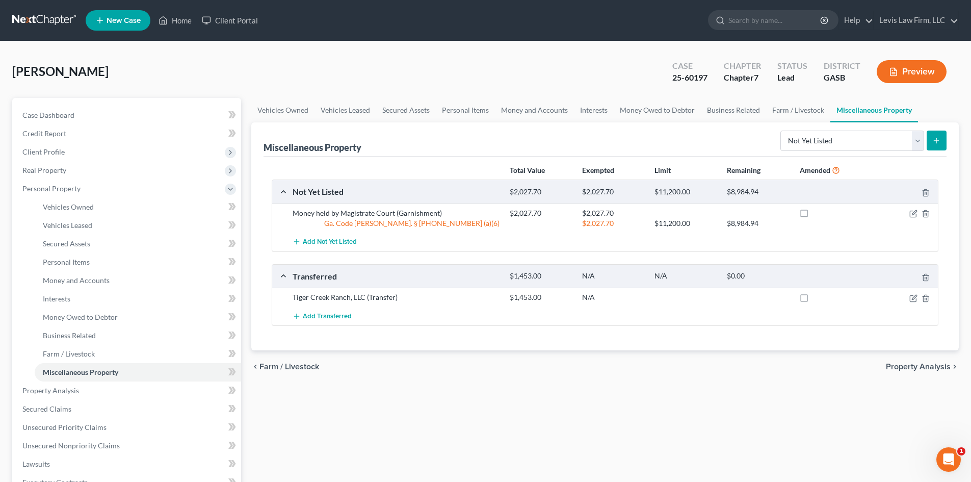
click at [814, 422] on div "Vehicles Owned Vehicles Leased Secured Assets Personal Items Money and Accounts…" at bounding box center [604, 392] width 717 height 589
click at [57, 298] on span "Interests" at bounding box center [57, 298] width 28 height 9
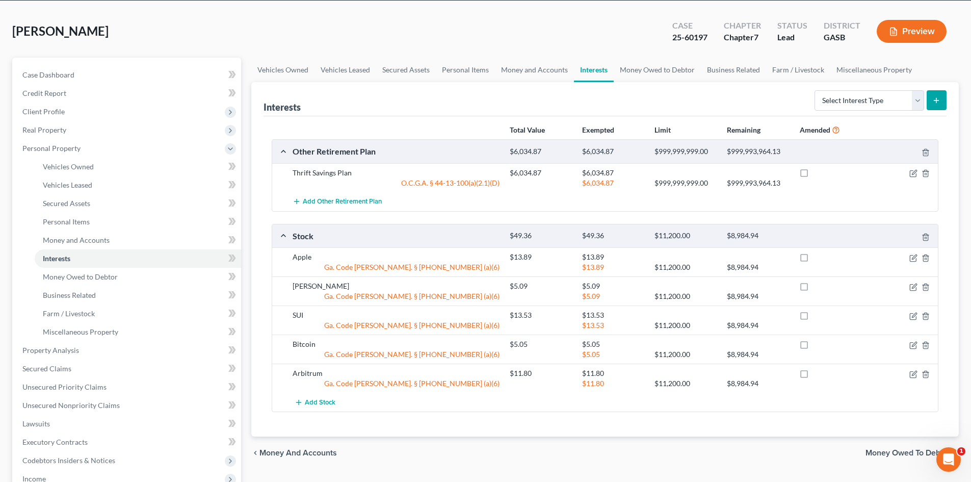
scroll to position [40, 0]
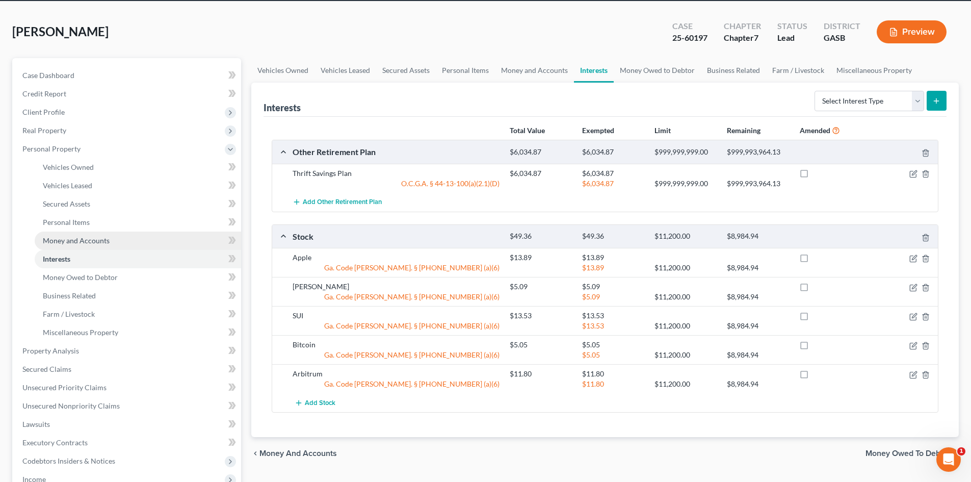
click at [69, 242] on span "Money and Accounts" at bounding box center [76, 240] width 67 height 9
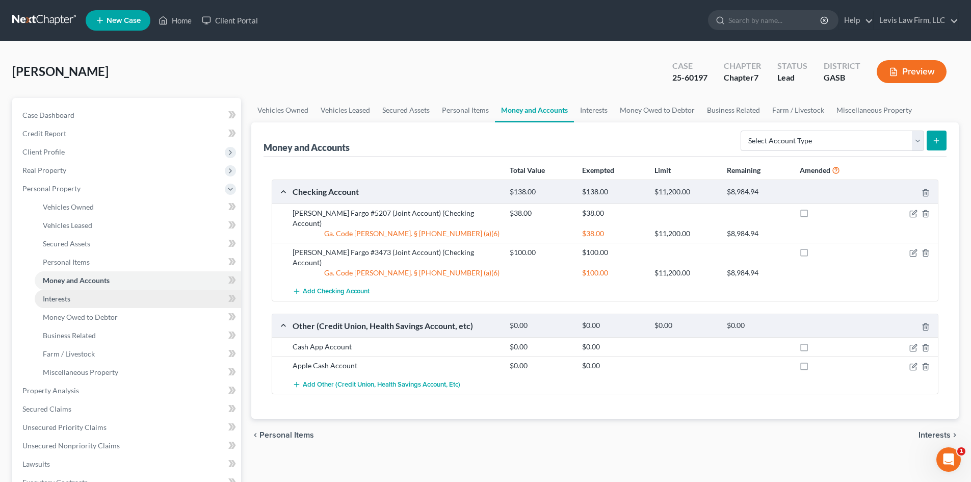
click at [61, 299] on span "Interests" at bounding box center [57, 298] width 28 height 9
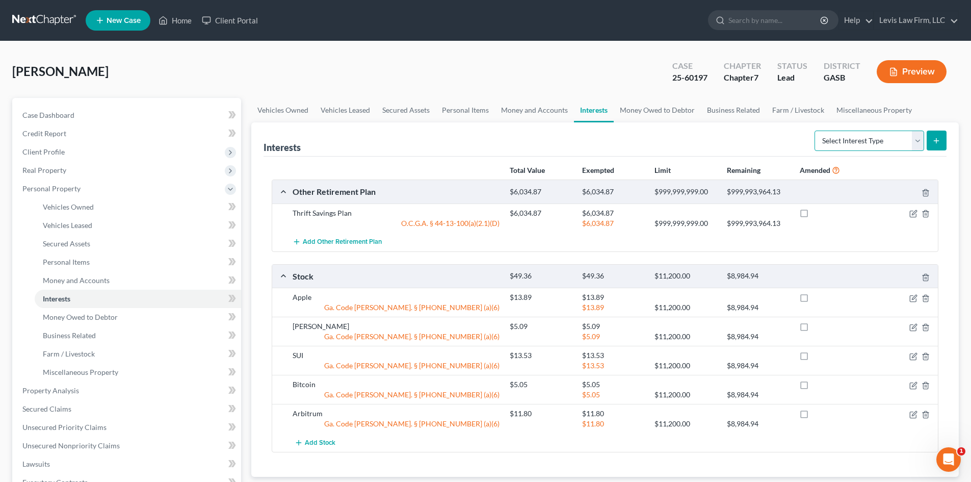
click at [916, 139] on select "Select Interest Type 401K Annuity Bond Education IRA Government Bond Government…" at bounding box center [869, 140] width 110 height 20
click at [919, 142] on select "Select Interest Type 401K Annuity Bond Education IRA Government Bond Government…" at bounding box center [869, 140] width 110 height 20
select select "whole_life_insurance"
click at [815, 130] on select "Select Interest Type 401K Annuity Bond Education IRA Government Bond Government…" at bounding box center [869, 140] width 110 height 20
click at [936, 147] on button "submit" at bounding box center [936, 140] width 20 height 20
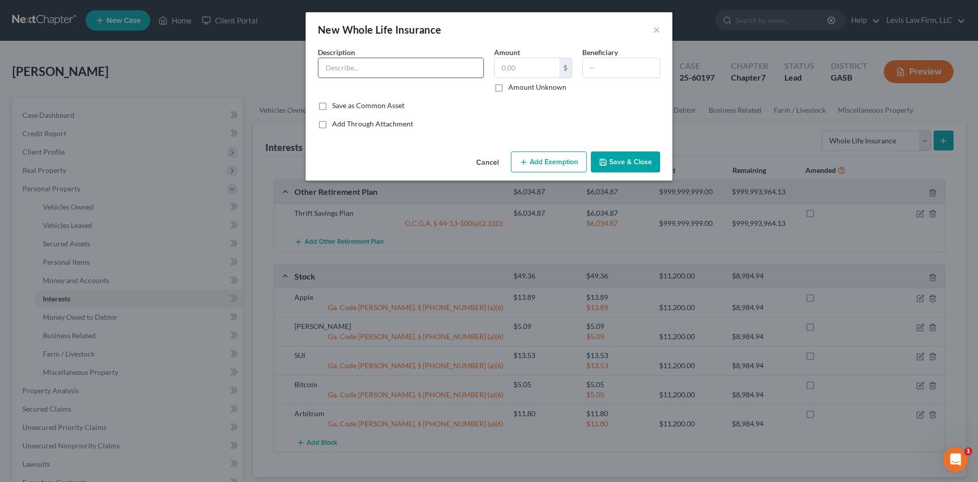
click at [342, 62] on input "text" at bounding box center [400, 67] width 165 height 19
type input "Life Insurance for"
click at [517, 70] on input "text" at bounding box center [527, 67] width 65 height 19
type input "241.00"
click at [610, 74] on input "text" at bounding box center [621, 67] width 77 height 19
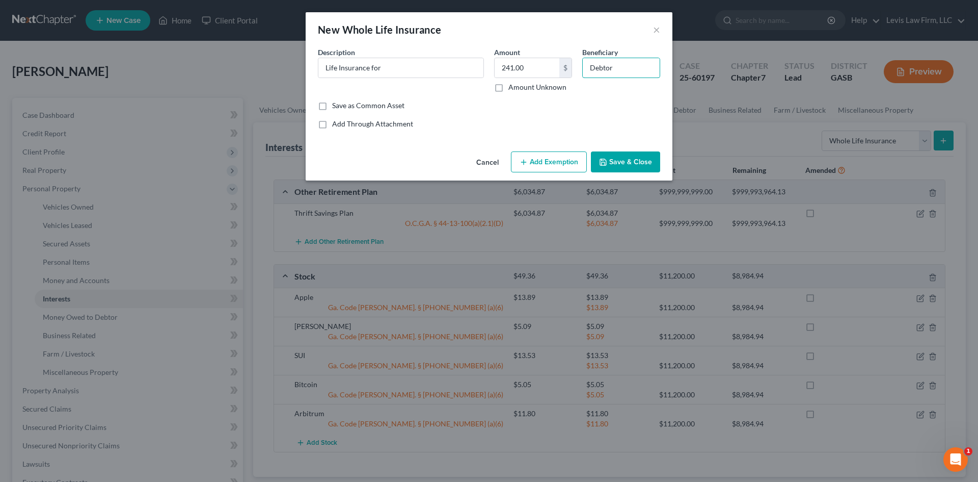
type input "Debtor"
click at [393, 68] on input "Life Insurance for" at bounding box center [400, 67] width 165 height 19
